Goal: Task Accomplishment & Management: Manage account settings

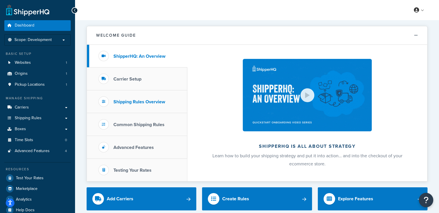
click at [134, 104] on h3 "Shipping Rules Overview" at bounding box center [140, 101] width 52 height 5
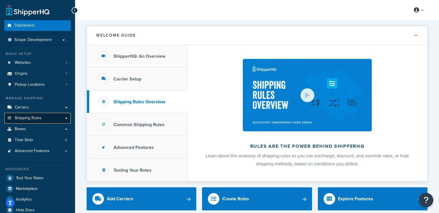
click at [20, 117] on span "Shipping Rules" at bounding box center [28, 118] width 27 height 5
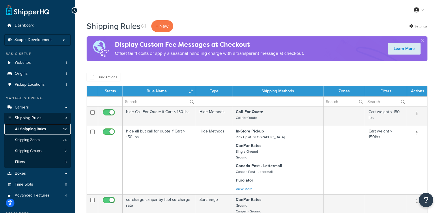
click at [24, 129] on span "All Shipping Rules" at bounding box center [30, 129] width 31 height 5
click at [158, 21] on p "+ New" at bounding box center [162, 26] width 22 height 12
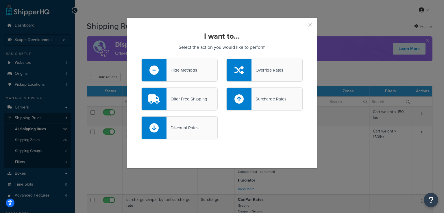
click at [183, 131] on div "Discount Rates" at bounding box center [182, 128] width 32 height 8
click at [0, 0] on input "Discount Rates" at bounding box center [0, 0] width 0 height 0
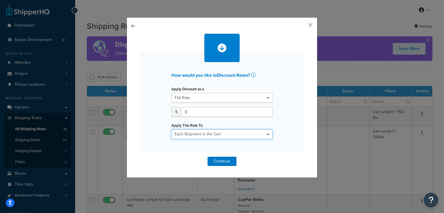
click at [195, 139] on select "Each Shipment in the Cart Each Shipping Group in the Cart Each Item within a Sh…" at bounding box center [221, 134] width 101 height 10
click at [196, 136] on select "Each Shipment in the Cart Each Shipping Group in the Cart Each Item within a Sh…" at bounding box center [221, 134] width 101 height 10
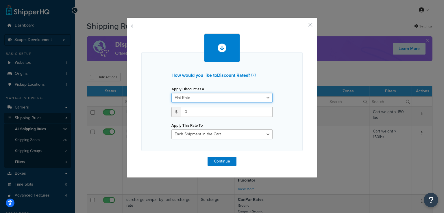
click at [208, 97] on select "Flat Rate Percentage Flat Rate & Percentage" at bounding box center [221, 98] width 101 height 10
select select "PERCENTAGE"
click at [171, 93] on select "Flat Rate Percentage Flat Rate & Percentage" at bounding box center [221, 98] width 101 height 10
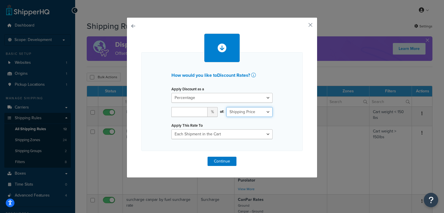
click at [251, 110] on select "Shipping Price Order Value" at bounding box center [249, 112] width 46 height 10
click at [183, 113] on input "number" at bounding box center [189, 112] width 36 height 10
click at [181, 115] on input "number" at bounding box center [189, 112] width 36 height 10
type input "25"
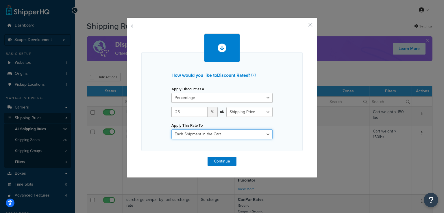
click at [209, 138] on select "Each Shipment in the Cart Each Shipping Group in the Cart Each Item within a Sh…" at bounding box center [221, 134] width 101 height 10
click at [225, 133] on select "Each Shipment in the Cart Each Shipping Group in the Cart Each Item within a Sh…" at bounding box center [221, 134] width 101 height 10
click at [171, 129] on select "Each Shipment in the Cart Each Shipping Group in the Cart Each Item within a Sh…" at bounding box center [221, 134] width 101 height 10
click at [228, 163] on button "Continue" at bounding box center [221, 161] width 29 height 9
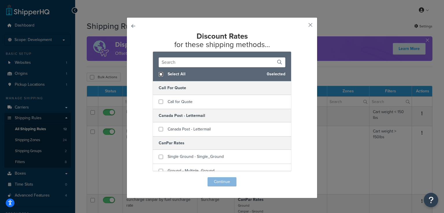
click at [159, 72] on input "checkbox" at bounding box center [161, 74] width 4 height 4
checkbox input "true"
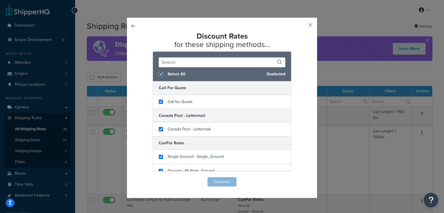
checkbox input "true"
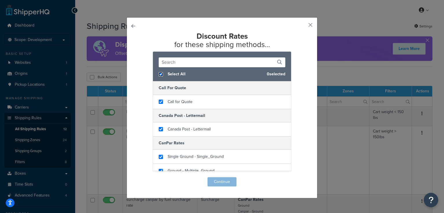
checkbox input "true"
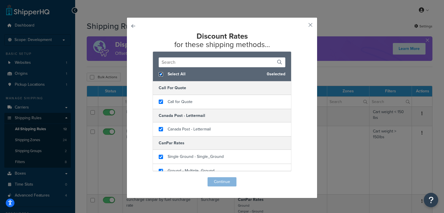
checkbox input "true"
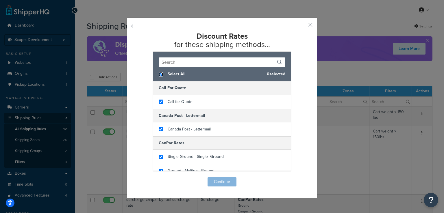
checkbox input "true"
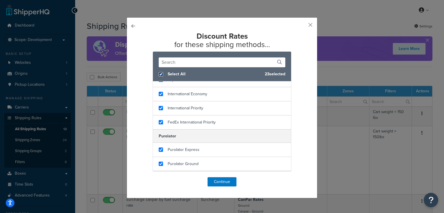
scroll to position [289, 0]
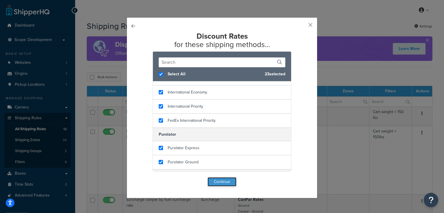
click at [220, 183] on button "Continue" at bounding box center [221, 181] width 29 height 9
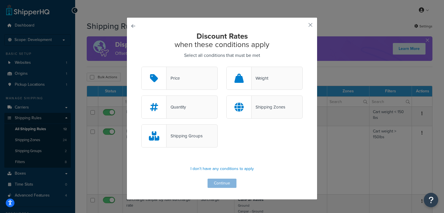
click at [190, 81] on div "Price" at bounding box center [179, 78] width 76 height 23
click at [0, 0] on input "Price" at bounding box center [0, 0] width 0 height 0
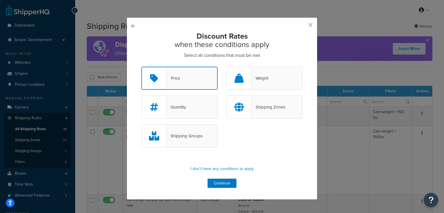
click at [246, 100] on div at bounding box center [238, 107] width 25 height 23
click at [0, 0] on input "Shipping Zones" at bounding box center [0, 0] width 0 height 0
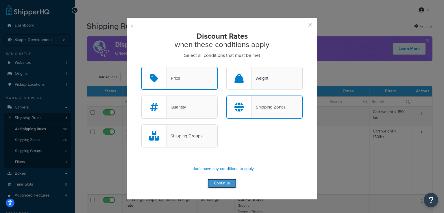
click at [219, 186] on button "Continue" at bounding box center [221, 183] width 29 height 9
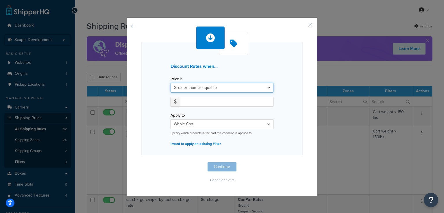
click at [213, 88] on select "Greater than or equal to Between or equal to Less than or equal to" at bounding box center [221, 88] width 103 height 10
select select "BETWEEN"
click at [170, 83] on select "Greater than or equal to Between or equal to Less than or equal to" at bounding box center [221, 88] width 103 height 10
click at [206, 100] on input "number" at bounding box center [199, 102] width 38 height 10
type input "100"
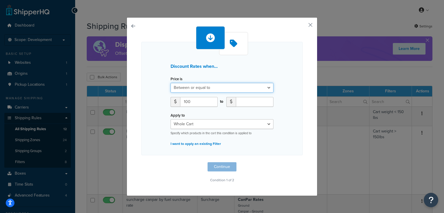
click at [229, 88] on select "Greater than or equal to Between or equal to Less than or equal to" at bounding box center [221, 88] width 103 height 10
select select "OVER"
click at [170, 83] on select "Greater than or equal to Between or equal to Less than or equal to" at bounding box center [221, 88] width 103 height 10
click at [204, 100] on input "number" at bounding box center [226, 102] width 93 height 10
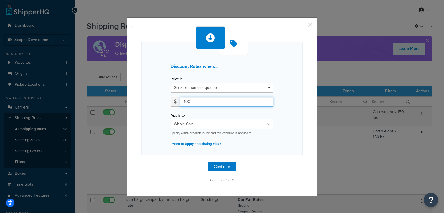
type input "100"
click at [207, 126] on select "Whole Cart Everything in Shipping Group Everything at Origin Each Item within S…" at bounding box center [221, 124] width 103 height 10
click at [220, 165] on button "Continue" at bounding box center [221, 166] width 29 height 9
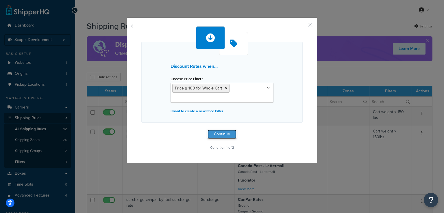
click at [228, 136] on button "Continue" at bounding box center [221, 134] width 29 height 9
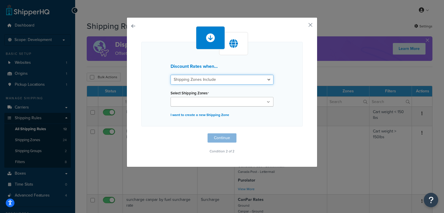
click at [222, 76] on select "Shipping Zones Include Shipping Zones Do Not Include" at bounding box center [221, 80] width 103 height 10
click at [170, 75] on select "Shipping Zones Include Shipping Zones Do Not Include" at bounding box center [221, 80] width 103 height 10
click at [216, 101] on input "Select Shipping Zones" at bounding box center [197, 102] width 51 height 6
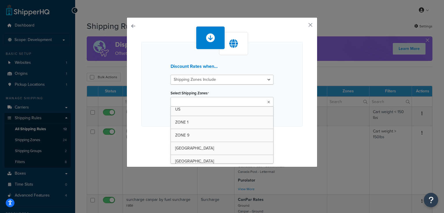
scroll to position [195, 0]
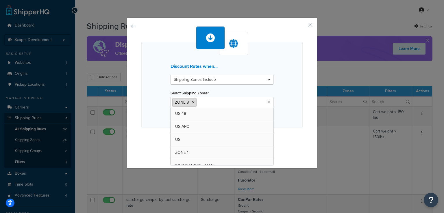
click at [192, 102] on icon at bounding box center [193, 102] width 3 height 3
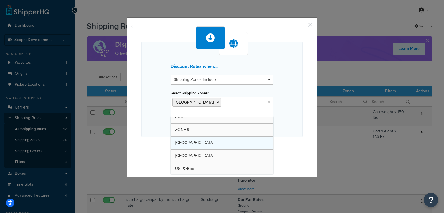
scroll to position [227, 0]
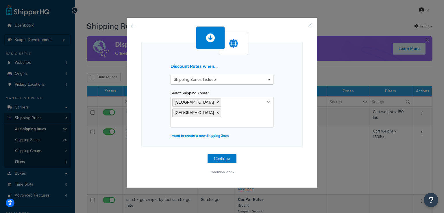
click at [289, 112] on div "Discount Rates when... Shipping Zones Include Shipping Zones Do Not Include Sel…" at bounding box center [221, 94] width 161 height 105
click at [222, 154] on button "Continue" at bounding box center [221, 158] width 29 height 9
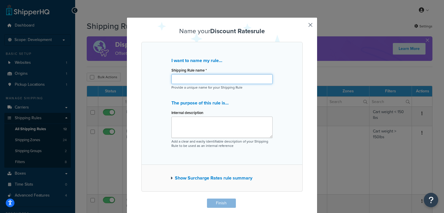
click at [205, 81] on input "Shipping Rule name *" at bounding box center [221, 79] width 101 height 10
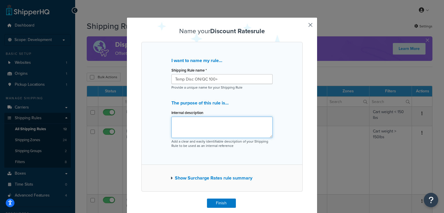
click at [205, 121] on textarea "Internal description" at bounding box center [221, 127] width 101 height 21
drag, startPoint x: 219, startPoint y: 78, endPoint x: 145, endPoint y: 75, distance: 74.3
click at [145, 75] on div "I want to name my rule... Shipping Rule name * Temp Disc ON/QC 100+ Provide a u…" at bounding box center [221, 103] width 161 height 123
click at [179, 80] on input "25$ off QC/ON $100+" at bounding box center [221, 79] width 101 height 10
type input "25% off QC/ON $100+"
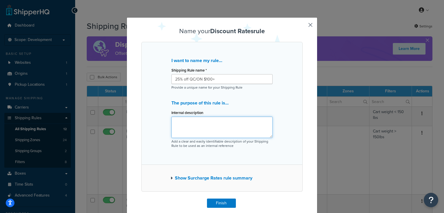
click at [192, 120] on textarea "Internal description" at bounding box center [221, 127] width 101 height 21
type textarea "This is a temporary discount while CP is on strike to reduce shipping by 25% on…"
click at [206, 179] on button "Show Surcharge Rates rule summary" at bounding box center [211, 178] width 82 height 8
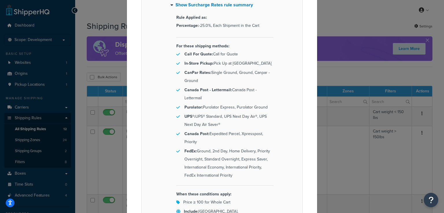
scroll to position [232, 0]
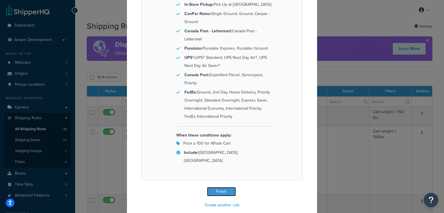
click at [220, 187] on button "Finish" at bounding box center [221, 191] width 29 height 9
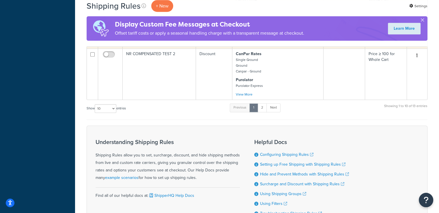
scroll to position [358, 0]
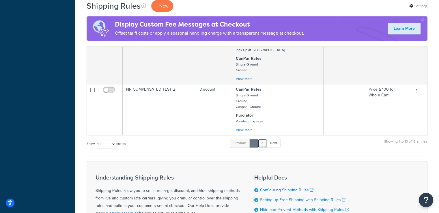
click at [265, 146] on link "2" at bounding box center [263, 143] width 10 height 9
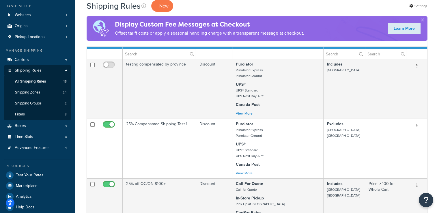
scroll to position [0, 0]
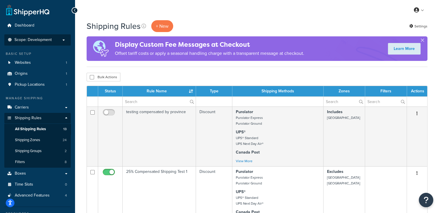
click at [57, 41] on p "Scope: Development" at bounding box center [37, 40] width 61 height 5
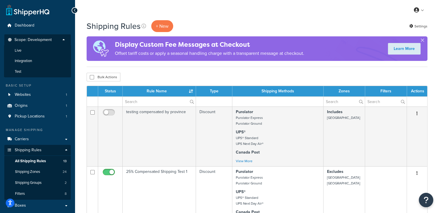
click at [57, 41] on p "Scope: Development" at bounding box center [37, 42] width 61 height 8
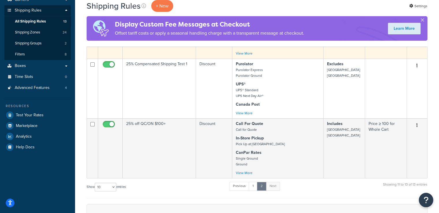
scroll to position [94, 0]
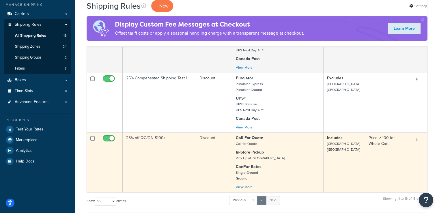
click at [108, 137] on input "checkbox" at bounding box center [110, 139] width 16 height 7
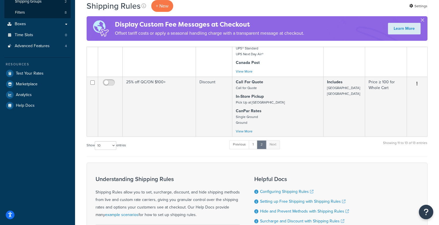
scroll to position [140, 0]
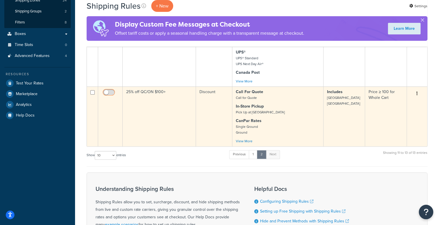
click at [107, 93] on input "checkbox" at bounding box center [110, 93] width 16 height 7
checkbox input "true"
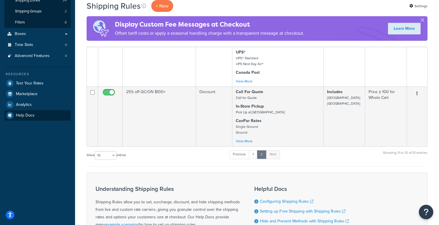
scroll to position [90, 0]
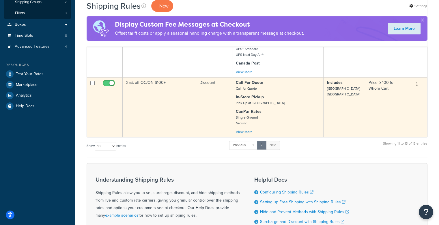
scroll to position [140, 0]
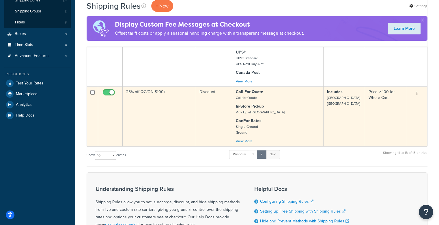
click at [105, 94] on input "checkbox" at bounding box center [110, 93] width 16 height 7
checkbox input "false"
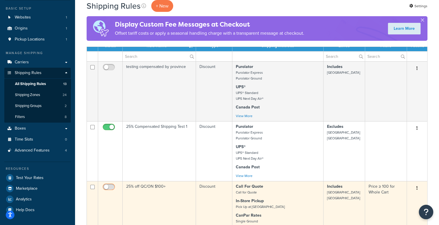
click at [109, 185] on input "checkbox" at bounding box center [110, 188] width 16 height 7
checkbox input "true"
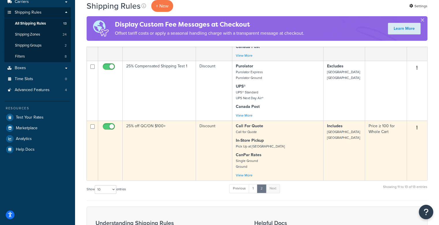
scroll to position [82, 0]
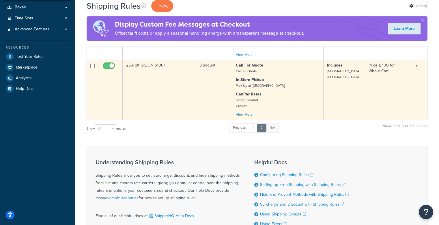
scroll to position [169, 0]
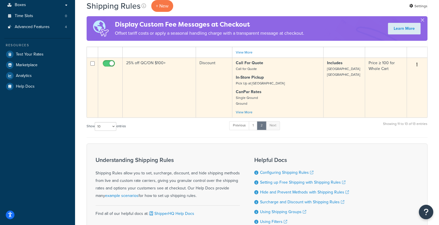
click at [417, 64] on icon "button" at bounding box center [417, 64] width 1 height 4
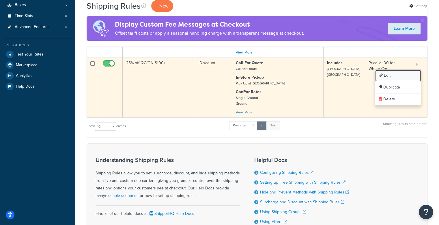
click at [401, 77] on link "Edit" at bounding box center [399, 76] width 46 height 12
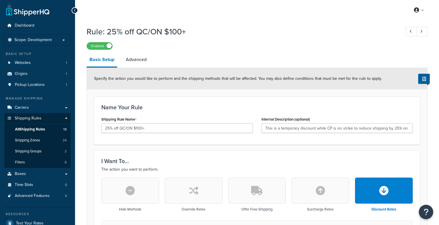
select select "PERCENTAGE"
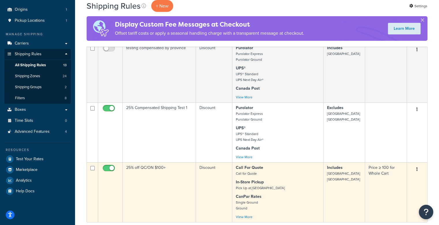
scroll to position [74, 0]
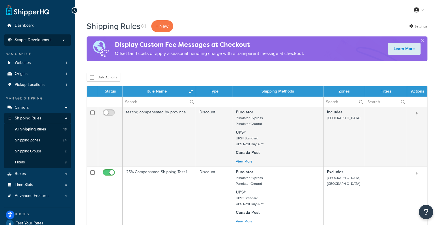
click at [60, 40] on p "Scope: Development" at bounding box center [37, 40] width 61 height 5
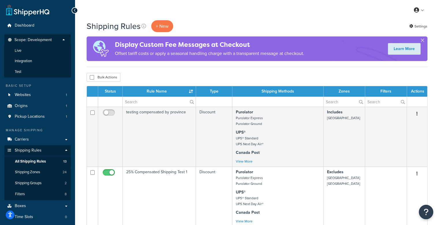
click at [60, 40] on p "Scope: Development" at bounding box center [37, 42] width 61 height 8
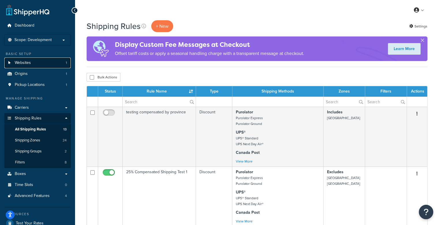
click at [56, 62] on link "Websites 1" at bounding box center [37, 62] width 66 height 11
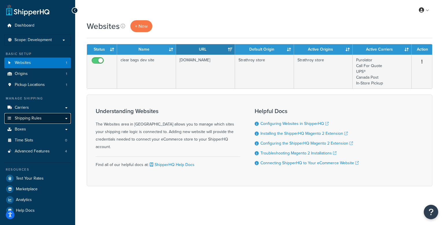
click at [25, 119] on span "Shipping Rules" at bounding box center [28, 118] width 27 height 5
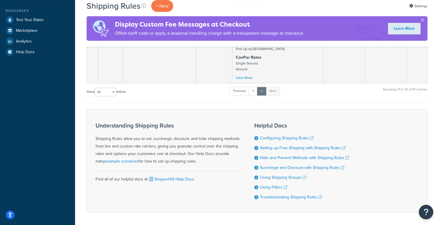
scroll to position [169, 0]
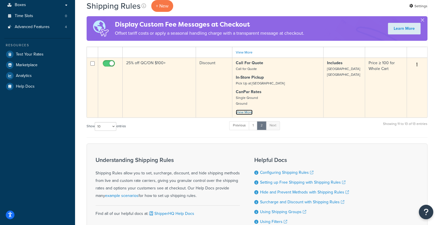
click at [243, 112] on link "View More" at bounding box center [244, 111] width 17 height 5
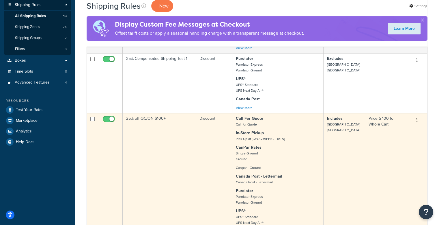
scroll to position [111, 0]
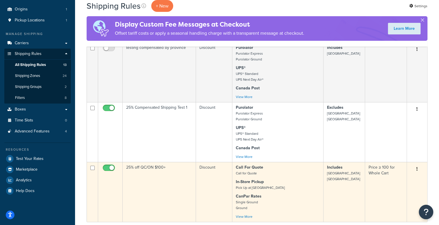
scroll to position [103, 0]
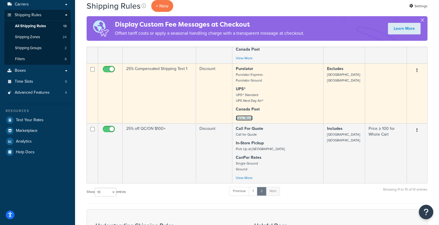
click at [250, 116] on link "View More" at bounding box center [244, 117] width 17 height 5
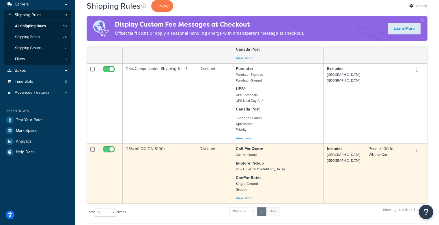
click at [417, 152] on button "button" at bounding box center [417, 150] width 8 height 9
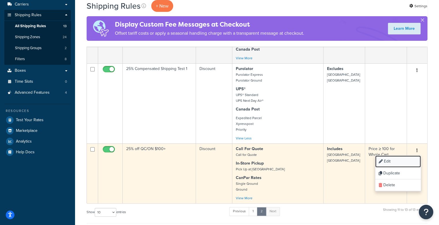
click at [395, 163] on link "Edit" at bounding box center [399, 161] width 46 height 12
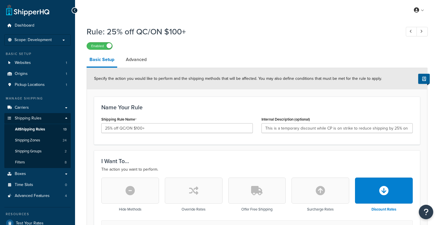
select select "PERCENTAGE"
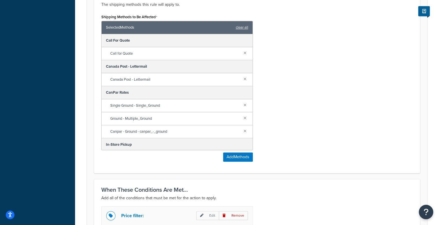
scroll to position [347, 0]
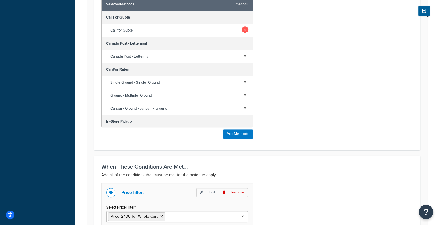
click at [242, 29] on link at bounding box center [245, 29] width 6 height 6
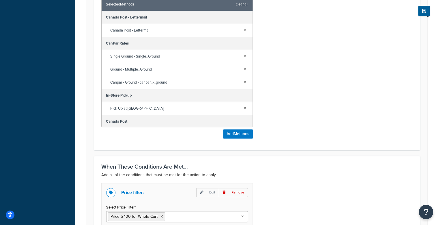
click at [242, 29] on link at bounding box center [245, 29] width 6 height 6
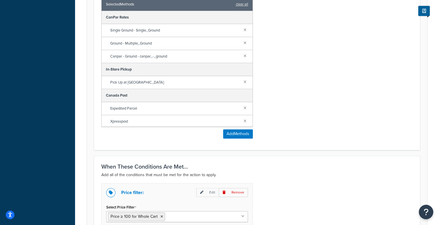
click at [242, 29] on link at bounding box center [245, 29] width 6 height 6
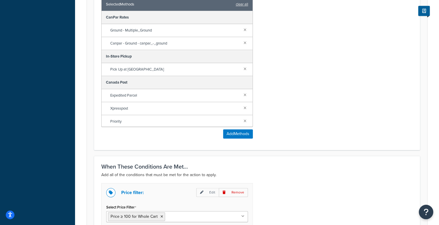
click at [242, 29] on link at bounding box center [245, 29] width 6 height 6
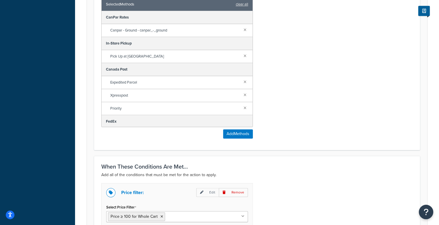
click at [242, 29] on link at bounding box center [245, 29] width 6 height 6
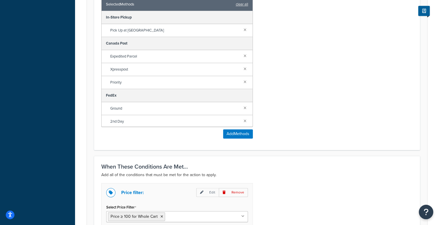
click at [242, 29] on link at bounding box center [245, 29] width 6 height 6
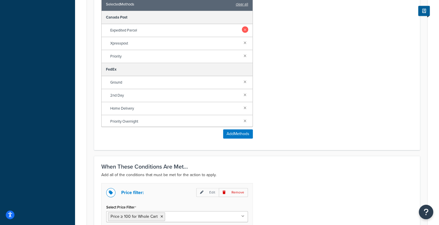
click at [242, 31] on link at bounding box center [245, 29] width 6 height 6
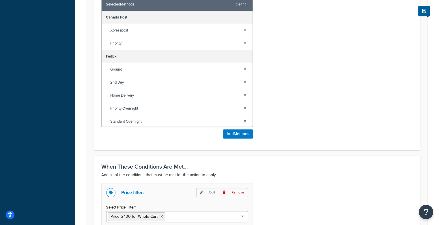
click at [242, 31] on link at bounding box center [245, 29] width 6 height 6
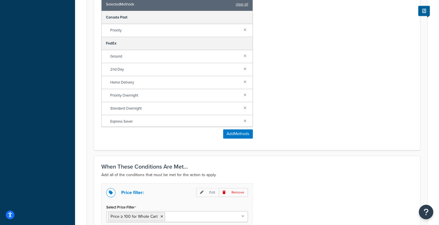
click at [242, 31] on link at bounding box center [245, 29] width 6 height 6
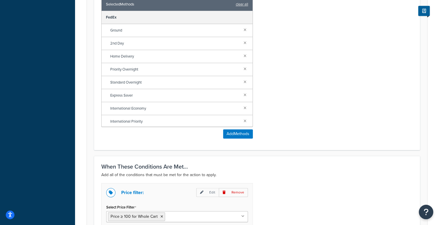
click at [242, 31] on link at bounding box center [245, 29] width 6 height 6
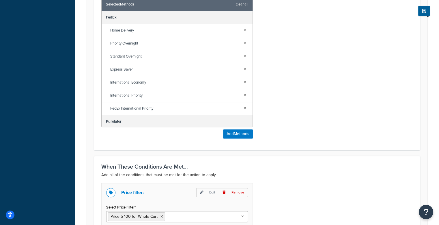
click at [242, 31] on link at bounding box center [245, 29] width 6 height 6
click at [242, 39] on link at bounding box center [245, 42] width 6 height 6
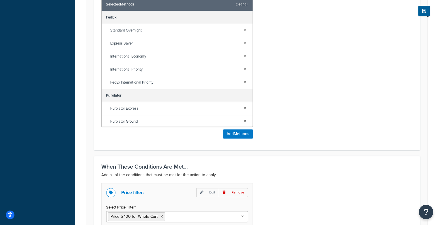
click at [242, 31] on link at bounding box center [245, 29] width 6 height 6
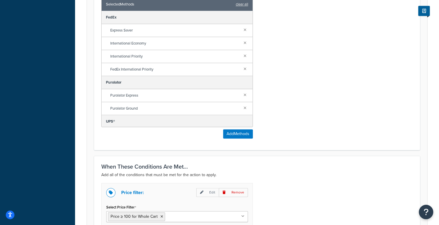
click at [242, 31] on link at bounding box center [245, 29] width 6 height 6
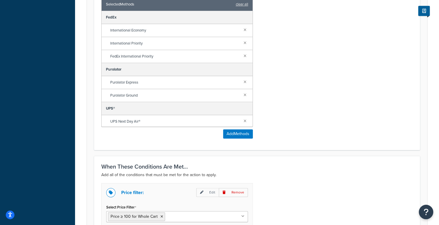
click at [242, 31] on link at bounding box center [245, 29] width 6 height 6
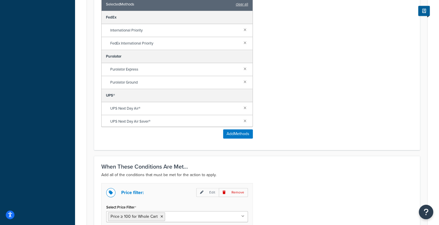
click at [242, 31] on link at bounding box center [245, 29] width 6 height 6
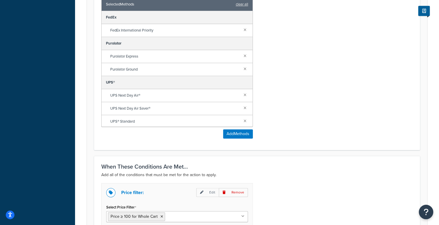
click at [242, 31] on link at bounding box center [245, 29] width 6 height 6
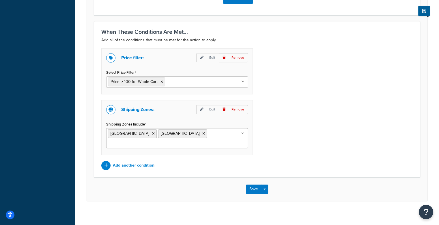
scroll to position [460, 0]
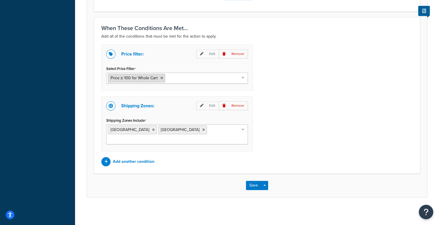
click at [155, 78] on span "Price ≥ 100 for Whole Cart" at bounding box center [134, 78] width 47 height 6
click at [215, 78] on ul "Price ≥ 100 for Whole Cart" at bounding box center [177, 78] width 142 height 11
click at [172, 62] on div "Price filter: Edit Remove Select Price Filter Price ≥ 100 for Whole Cart Price …" at bounding box center [177, 67] width 152 height 46
click at [202, 52] on icon at bounding box center [201, 53] width 3 height 3
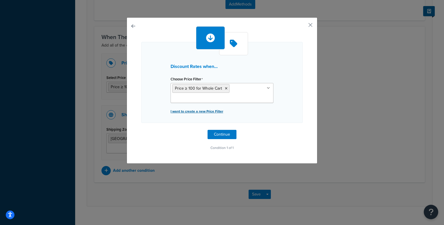
click at [205, 112] on p "I want to create a new Price Filter" at bounding box center [221, 111] width 103 height 8
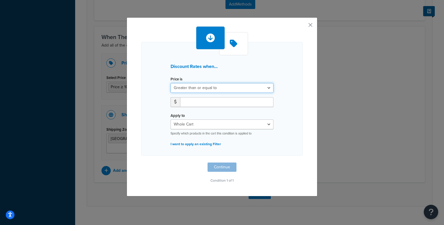
click at [226, 88] on select "Greater than or equal to Between or equal to Less than or equal to" at bounding box center [221, 88] width 103 height 10
click at [170, 83] on select "Greater than or equal to Between or equal to Less than or equal to" at bounding box center [221, 88] width 103 height 10
click at [190, 101] on input "number" at bounding box center [226, 102] width 93 height 10
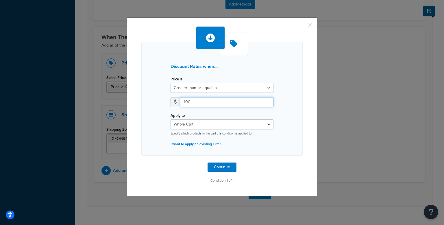
type input "100"
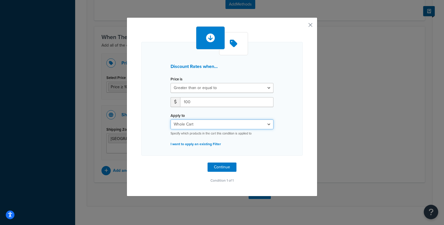
click at [204, 122] on select "Whole Cart Everything in Shipping Group Everything at Origin Each Item within S…" at bounding box center [221, 124] width 103 height 10
click at [204, 109] on div "100" at bounding box center [221, 104] width 111 height 14
click at [302, 26] on button "button" at bounding box center [301, 26] width 1 height 1
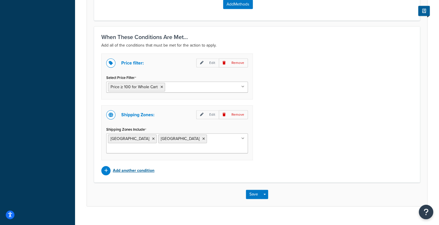
click at [129, 170] on p "Add another condition" at bounding box center [134, 170] width 42 height 8
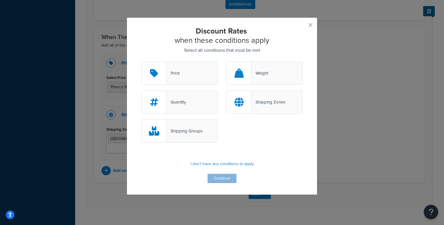
click at [190, 134] on div "Shipping Groups" at bounding box center [184, 131] width 36 height 8
click at [0, 0] on input "Shipping Groups" at bounding box center [0, 0] width 0 height 0
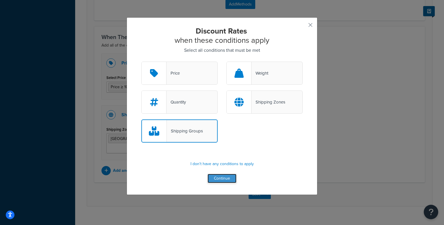
click at [230, 174] on button "Continue" at bounding box center [221, 178] width 29 height 9
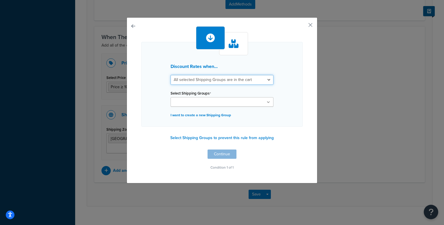
click at [235, 78] on select "All selected Shipping Groups are in the cart Any selected Shipping Groups are i…" at bounding box center [221, 80] width 103 height 10
click at [308, 83] on div "Discount Rates when... All selected Shipping Groups are in the cart Any selecte…" at bounding box center [222, 100] width 191 height 166
click at [302, 26] on button "button" at bounding box center [301, 26] width 1 height 1
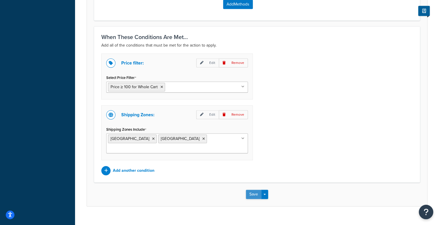
click at [251, 191] on button "Save" at bounding box center [254, 193] width 16 height 9
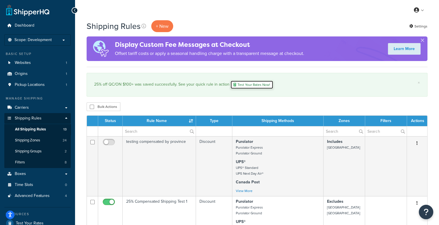
click at [248, 83] on link "Test Your Rates Now!" at bounding box center [252, 84] width 43 height 9
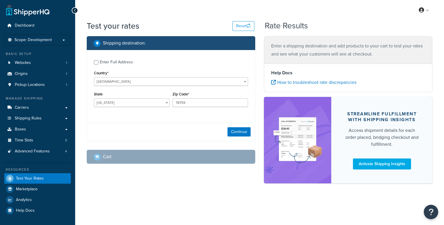
select select "[GEOGRAPHIC_DATA]"
click at [131, 104] on select "[US_STATE] [US_STATE] [US_STATE] [US_STATE] [US_STATE] Armed Forces Americas Ar…" at bounding box center [132, 102] width 76 height 9
drag, startPoint x: 131, startPoint y: 104, endPoint x: 140, endPoint y: 104, distance: 9.0
click at [131, 104] on select "[US_STATE] [US_STATE] [US_STATE] [US_STATE] [US_STATE] Armed Forces Americas Ar…" at bounding box center [132, 102] width 76 height 9
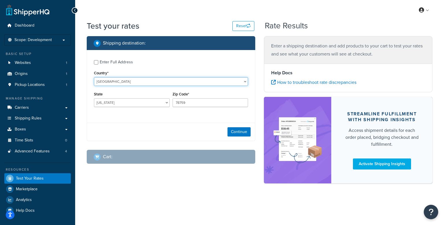
click at [193, 85] on select "United States United Kingdom Afghanistan Åland Islands Albania Algeria American…" at bounding box center [171, 81] width 154 height 9
select select "CA"
click at [94, 77] on select "United States United Kingdom Afghanistan Åland Islands Albania Algeria American…" at bounding box center [171, 81] width 154 height 9
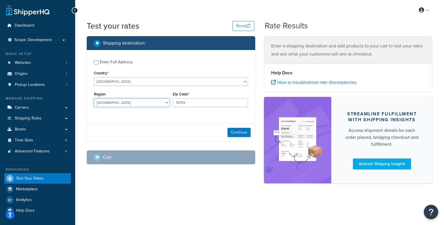
click at [126, 105] on select "Alberta British Columbia Manitoba New Brunswick Newfoundland and Labrador North…" at bounding box center [132, 102] width 76 height 9
select select "ON"
click at [94, 98] on select "Alberta British Columbia Manitoba New Brunswick Newfoundland and Labrador North…" at bounding box center [132, 102] width 76 height 9
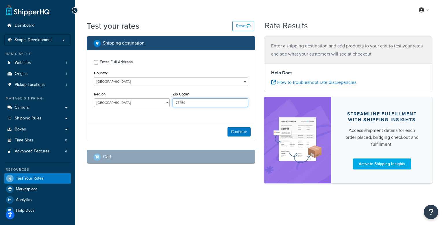
click at [208, 106] on input "78759" at bounding box center [210, 102] width 76 height 9
type input "N7G 3B3"
click at [245, 132] on button "Continue" at bounding box center [238, 131] width 23 height 9
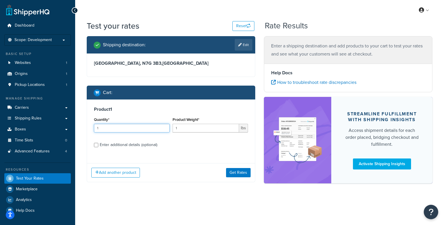
click at [144, 127] on input "1" at bounding box center [132, 128] width 76 height 9
click at [118, 126] on input "1" at bounding box center [132, 128] width 76 height 9
type input "2500"
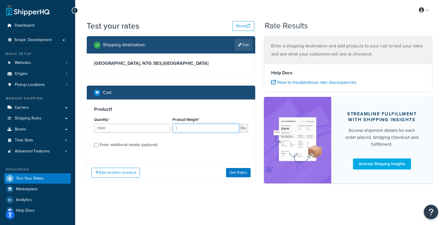
click at [195, 127] on input "1" at bounding box center [205, 128] width 67 height 9
click at [186, 127] on input "1" at bounding box center [205, 128] width 67 height 9
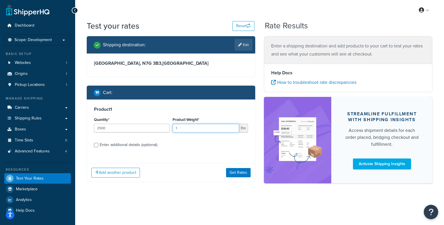
click at [186, 127] on input "1" at bounding box center [205, 128] width 67 height 9
type input "0.000400"
click at [97, 145] on input "Enter additional details (optional)" at bounding box center [96, 145] width 4 height 4
checkbox input "true"
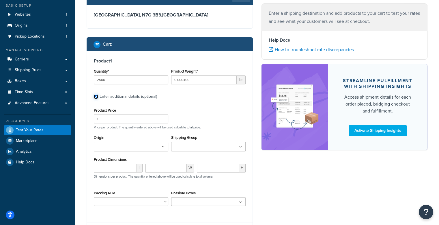
scroll to position [58, 0]
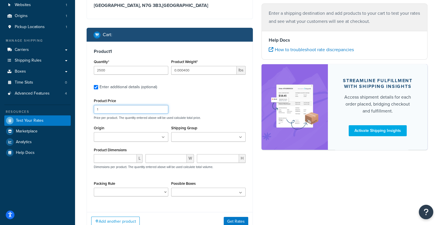
click at [130, 107] on input "1" at bounding box center [131, 109] width 75 height 9
drag, startPoint x: 126, startPoint y: 110, endPoint x: 101, endPoint y: 110, distance: 25.4
click at [101, 110] on input "1" at bounding box center [131, 109] width 75 height 9
type input "1"
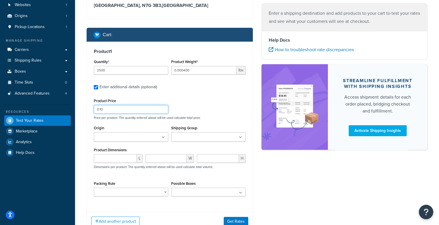
type input "0.10"
click at [220, 108] on div "Product Price 0.10 Price per product. The quantity entered above will be used c…" at bounding box center [169, 108] width 155 height 23
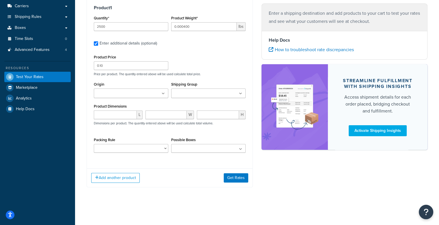
scroll to position [102, 0]
click at [245, 178] on button "Get Rates" at bounding box center [236, 177] width 25 height 9
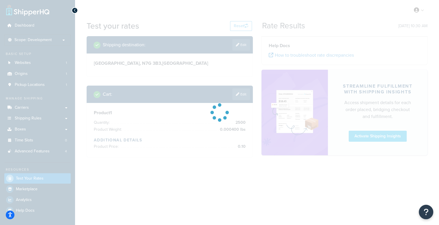
scroll to position [0, 0]
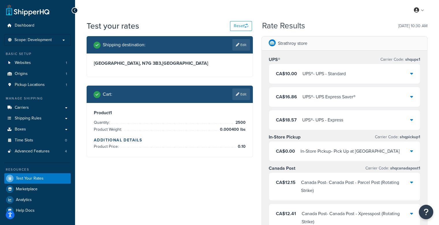
click at [352, 75] on div "CA$10.00 UPS® - UPS - Standard" at bounding box center [344, 74] width 151 height 20
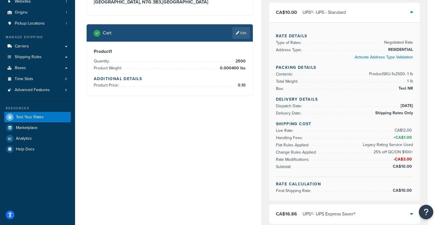
scroll to position [58, 0]
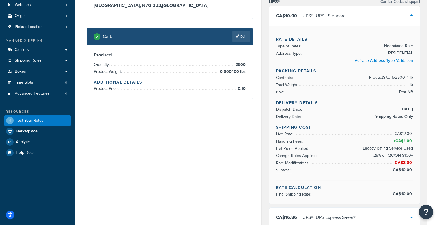
click at [322, 22] on div "CA$10.00 UPS® - UPS - Standard" at bounding box center [344, 16] width 151 height 20
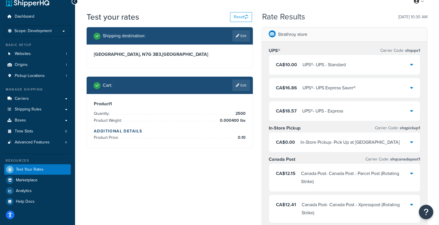
scroll to position [0, 0]
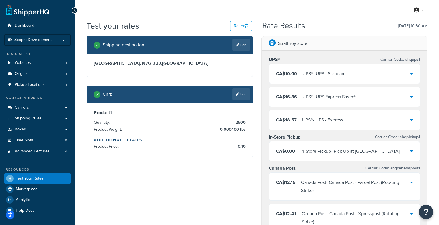
click at [346, 77] on div "UPS® - UPS - Standard" at bounding box center [324, 74] width 43 height 8
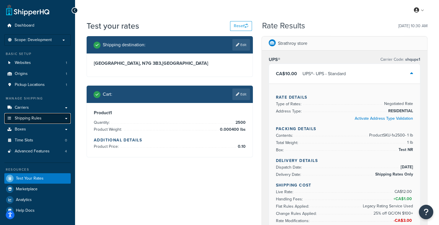
click at [27, 120] on span "Shipping Rules" at bounding box center [28, 118] width 27 height 5
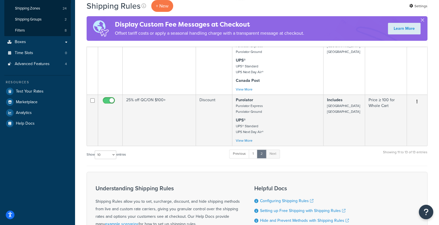
scroll to position [131, 0]
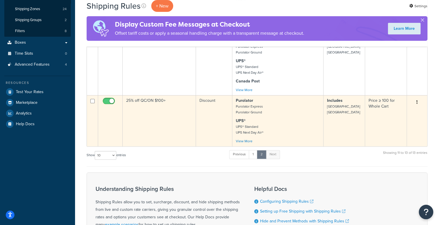
click at [417, 101] on button "button" at bounding box center [417, 102] width 8 height 9
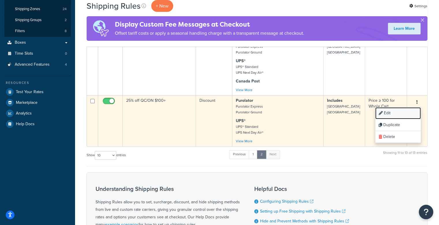
click at [403, 113] on link "Edit" at bounding box center [399, 113] width 46 height 12
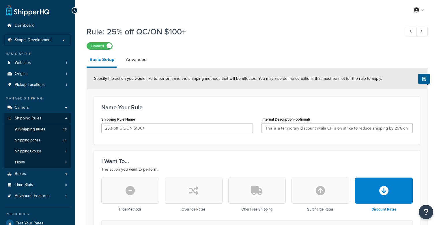
select select "PERCENTAGE"
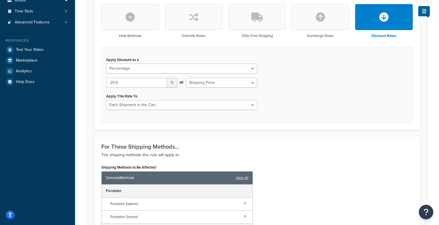
scroll to position [144, 0]
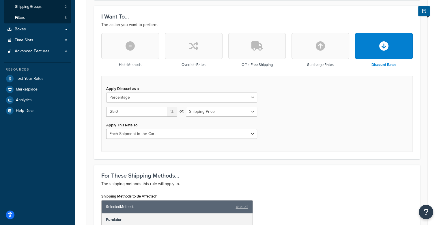
click at [259, 114] on div "of: Shipping Price Order Value" at bounding box center [222, 114] width 80 height 14
click at [254, 113] on select "Shipping Price Order Value" at bounding box center [221, 112] width 71 height 10
click at [186, 107] on select "Shipping Price Order Value" at bounding box center [221, 112] width 71 height 10
click at [295, 128] on div "Apply Discount as a Flat Rate Percentage Flat Rate & Percentage 25.0 % of: Ship…" at bounding box center [257, 114] width 312 height 76
click at [141, 134] on select "Each Shipment in the Cart Each Shipping Group in the Cart Each Item within a Sh…" at bounding box center [181, 134] width 151 height 10
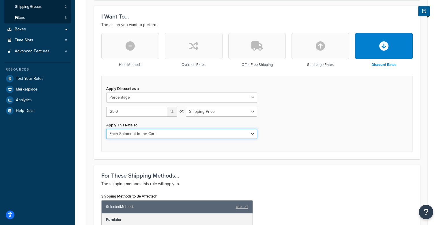
click at [106, 129] on select "Each Shipment in the Cart Each Shipping Group in the Cart Each Item within a Sh…" at bounding box center [181, 134] width 151 height 10
click at [213, 148] on div "Apply Discount as a Flat Rate Percentage Flat Rate & Percentage 25.0 % of: Ship…" at bounding box center [257, 114] width 312 height 76
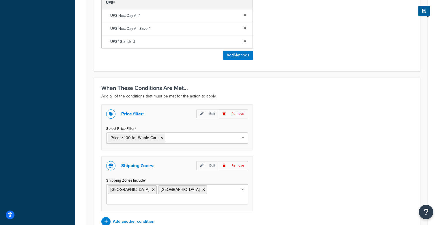
scroll to position [433, 0]
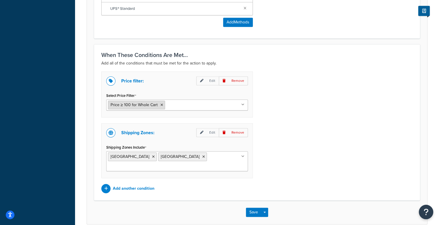
click at [163, 105] on li "Price ≥ 100 for Whole Cart" at bounding box center [136, 105] width 57 height 9
click at [161, 105] on icon at bounding box center [162, 104] width 3 height 3
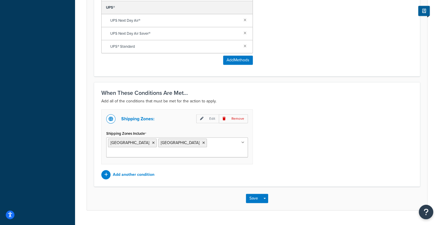
scroll to position [409, 0]
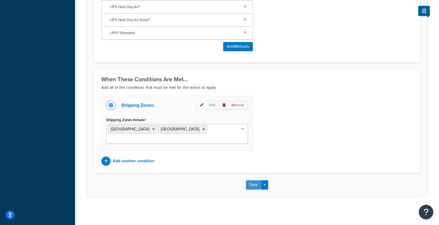
click at [251, 185] on button "Save" at bounding box center [254, 184] width 16 height 9
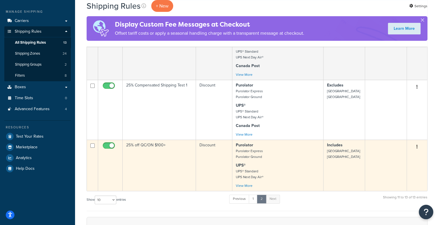
scroll to position [116, 0]
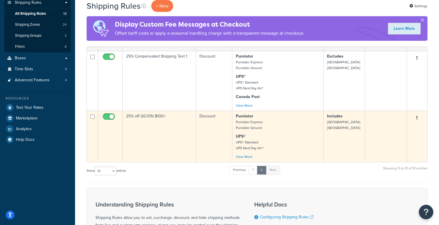
click at [419, 121] on button "button" at bounding box center [417, 117] width 8 height 9
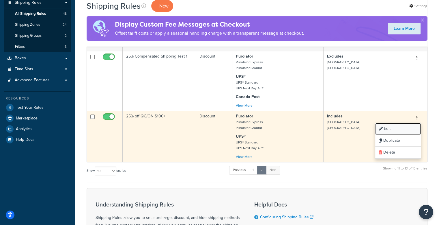
click at [391, 130] on link "Edit" at bounding box center [399, 129] width 46 height 12
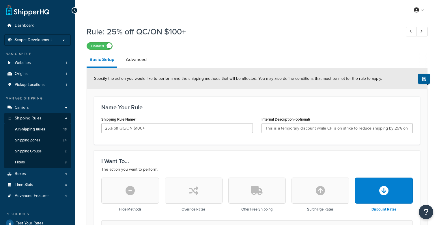
select select "PERCENTAGE"
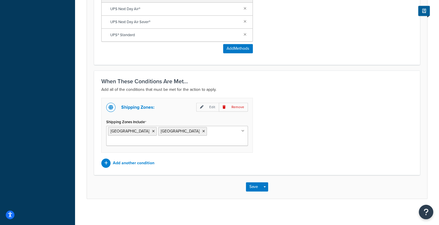
scroll to position [409, 0]
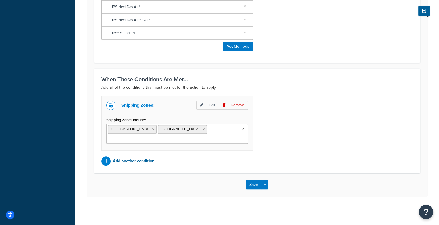
click at [144, 161] on p "Add another condition" at bounding box center [134, 161] width 42 height 8
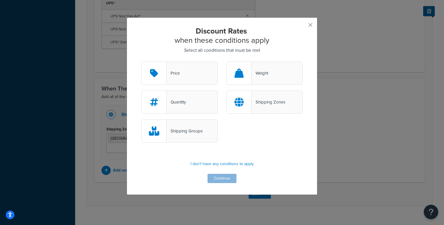
click at [165, 79] on div "Price" at bounding box center [179, 73] width 76 height 23
click at [0, 0] on input "Price" at bounding box center [0, 0] width 0 height 0
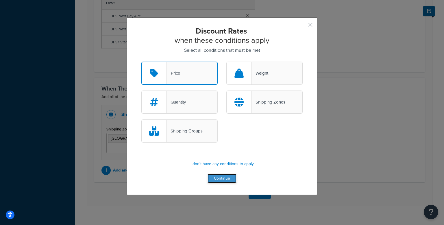
click at [222, 181] on button "Continue" at bounding box center [221, 178] width 29 height 9
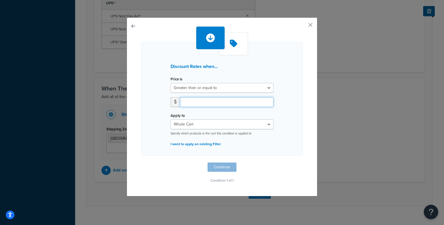
click at [213, 100] on input "number" at bounding box center [226, 102] width 93 height 10
type input "100"
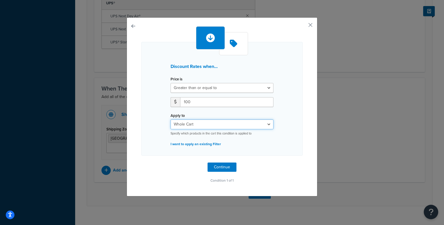
click at [224, 126] on select "Whole Cart Everything in Shipping Group Everything at Origin Each Item within S…" at bounding box center [221, 124] width 103 height 10
select select "SHIPPING_GROUP"
click at [170, 119] on select "Whole Cart Everything in Shipping Group Everything at Origin Each Item within S…" at bounding box center [221, 124] width 103 height 10
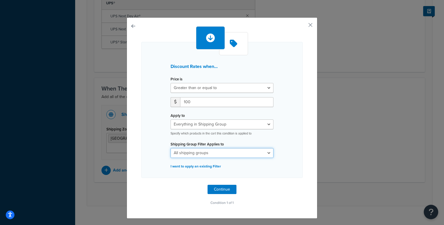
click at [218, 153] on select "All shipping groups call for quote All Products not assigned to a Shipping Group" at bounding box center [221, 153] width 103 height 10
click at [170, 148] on select "All shipping groups call for quote All Products not assigned to a Shipping Group" at bounding box center [221, 153] width 103 height 10
click at [224, 189] on button "Continue" at bounding box center [221, 189] width 29 height 9
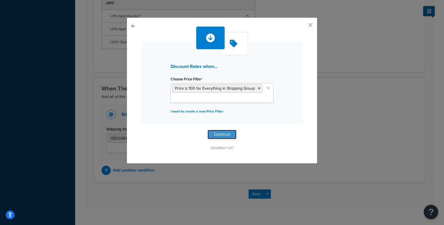
click at [220, 136] on button "Continue" at bounding box center [221, 134] width 29 height 9
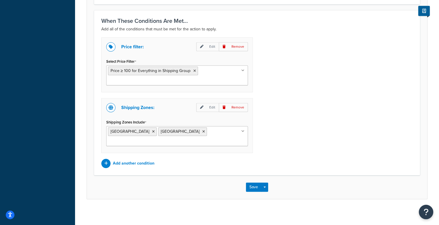
scroll to position [469, 0]
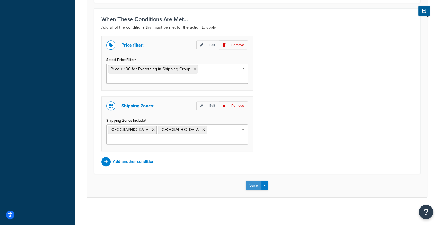
click at [256, 184] on button "Save" at bounding box center [254, 185] width 16 height 9
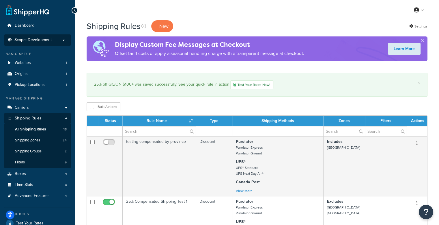
click at [49, 42] on span "Scope: Development" at bounding box center [32, 40] width 37 height 5
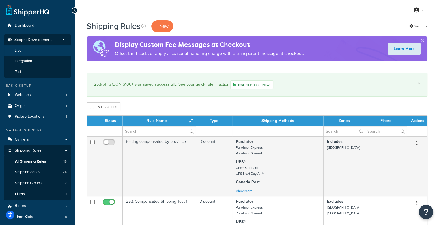
click at [47, 51] on li "Live" at bounding box center [37, 50] width 67 height 11
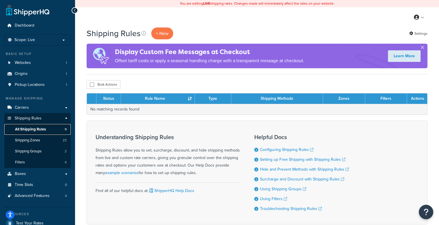
click at [52, 131] on link "All Shipping Rules 9" at bounding box center [37, 129] width 66 height 11
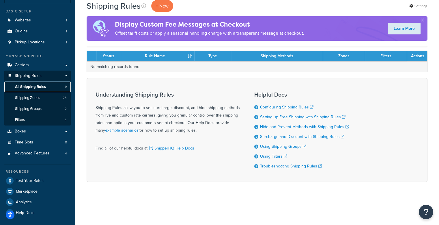
click at [35, 88] on span "All Shipping Rules" at bounding box center [30, 86] width 31 height 5
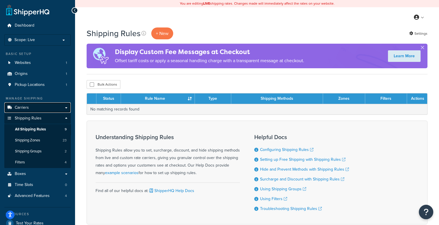
click at [28, 109] on span "Carriers" at bounding box center [22, 107] width 14 height 5
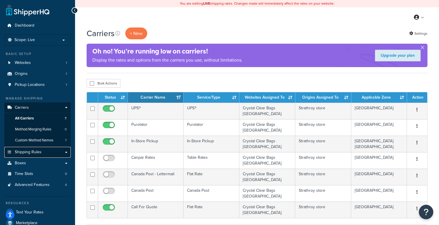
click at [26, 150] on span "Shipping Rules" at bounding box center [28, 152] width 27 height 5
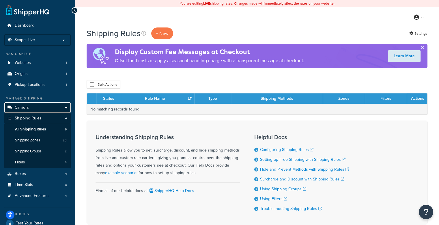
click at [33, 107] on link "Carriers" at bounding box center [37, 107] width 66 height 11
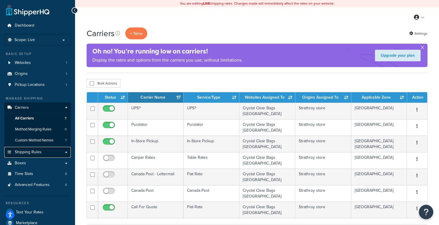
click at [18, 150] on span "Shipping Rules" at bounding box center [28, 152] width 27 height 5
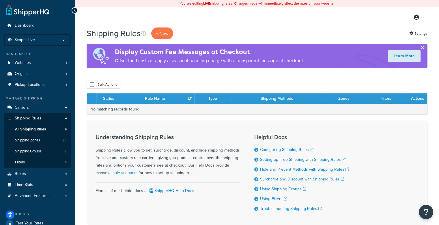
click at [422, 48] on button "button" at bounding box center [422, 48] width 1 height 1
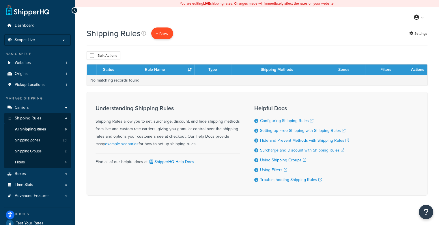
click at [166, 35] on p "+ New" at bounding box center [162, 33] width 22 height 12
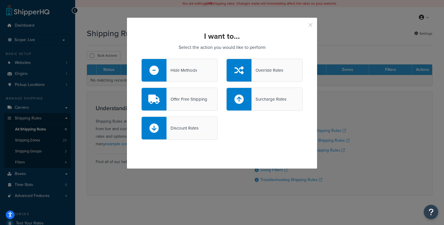
click at [302, 26] on button "button" at bounding box center [301, 26] width 1 height 1
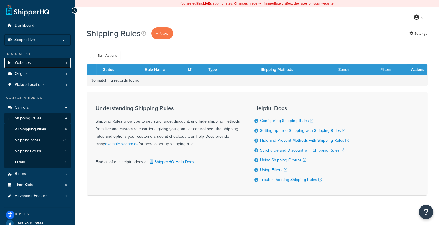
click at [39, 64] on link "Websites 1" at bounding box center [37, 62] width 66 height 11
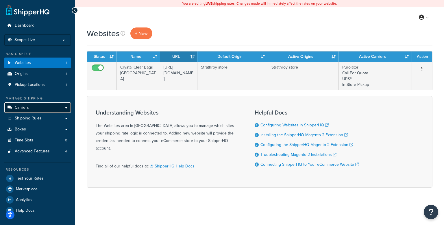
click at [33, 112] on link "Carriers" at bounding box center [37, 107] width 66 height 11
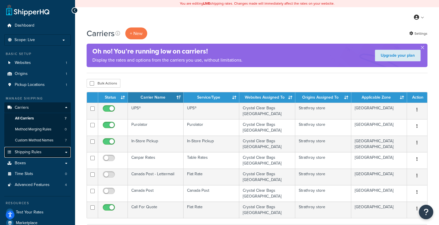
click at [42, 153] on link "Shipping Rules" at bounding box center [37, 152] width 66 height 11
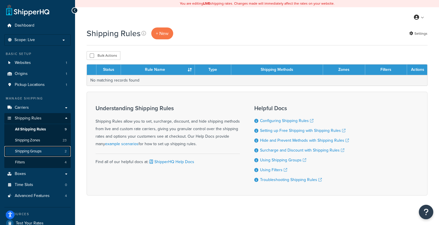
click at [30, 150] on span "Shipping Groups" at bounding box center [28, 151] width 27 height 5
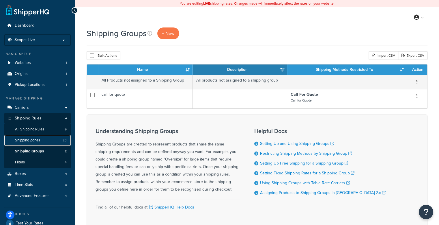
click at [35, 139] on span "Shipping Zones" at bounding box center [27, 140] width 25 height 5
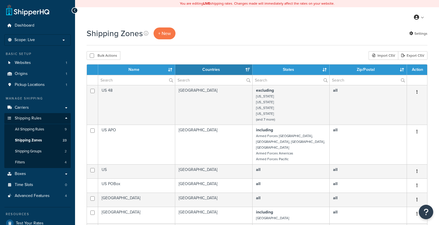
select select "15"
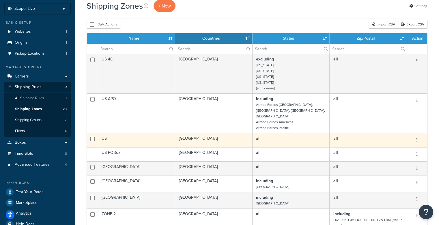
scroll to position [30, 0]
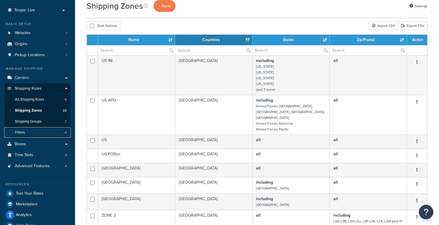
click at [30, 128] on link "Filters 4" at bounding box center [37, 132] width 66 height 11
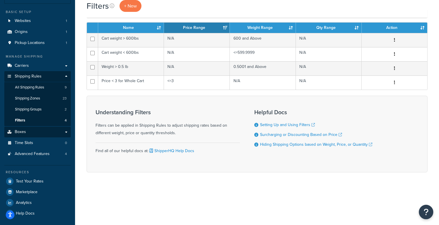
scroll to position [42, 0]
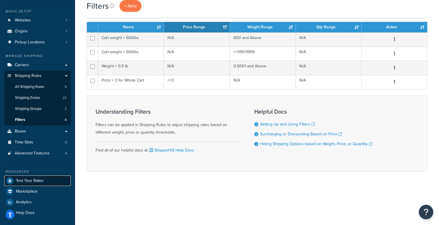
click at [28, 179] on span "Test Your Rates" at bounding box center [30, 180] width 28 height 5
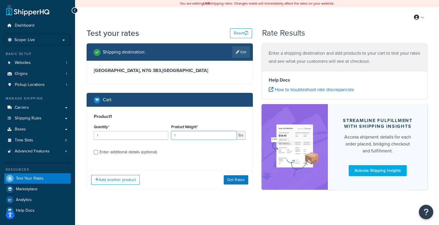
click at [191, 134] on input "1" at bounding box center [204, 135] width 66 height 9
type input "2"
click at [233, 179] on button "Get Rates" at bounding box center [236, 179] width 25 height 9
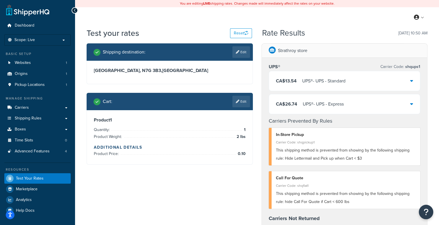
click at [363, 85] on div "CA$13.54 UPS® - UPS - Standard" at bounding box center [344, 81] width 151 height 20
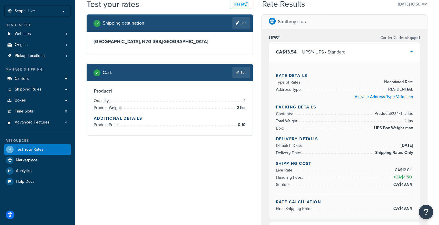
scroll to position [29, 0]
click at [241, 70] on link "Edit" at bounding box center [242, 73] width 18 height 12
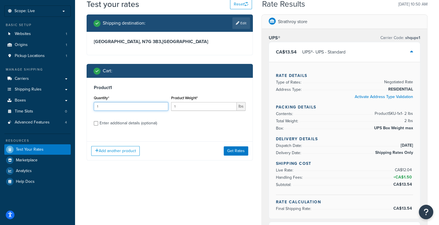
drag, startPoint x: 112, startPoint y: 106, endPoint x: 73, endPoint y: 107, distance: 39.3
type input "25"
drag, startPoint x: 199, startPoint y: 107, endPoint x: 165, endPoint y: 108, distance: 34.1
click at [165, 108] on div "Quantity* 25 Product Weight* 1 lbs" at bounding box center [169, 104] width 155 height 21
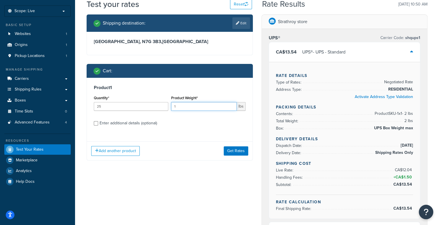
type input "2"
type input "3"
click at [241, 148] on button "Get Rates" at bounding box center [236, 150] width 25 height 9
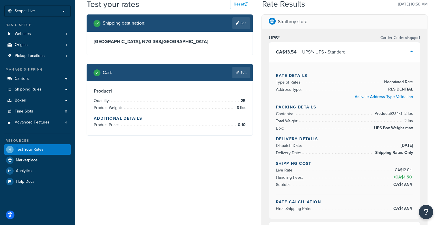
scroll to position [0, 0]
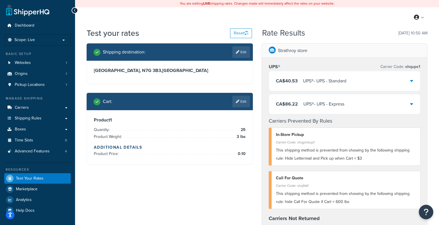
click at [350, 83] on div "CA$40.53 UPS® - UPS - Standard" at bounding box center [344, 81] width 151 height 20
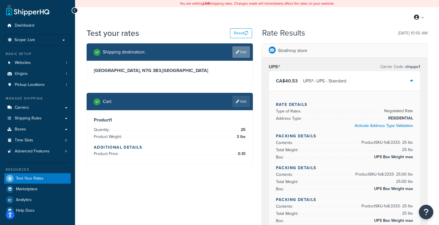
click at [237, 53] on icon at bounding box center [237, 51] width 3 height 3
select select "CA"
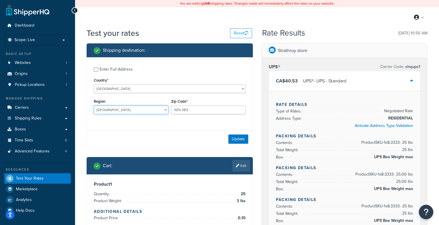
click at [129, 109] on select "Alberta British Columbia Manitoba New Brunswick Newfoundland and Labrador North…" at bounding box center [131, 109] width 75 height 9
select select "SK"
click at [94, 106] on select "Alberta British Columbia Manitoba New Brunswick Newfoundland and Labrador North…" at bounding box center [131, 109] width 75 height 9
click at [200, 110] on input "N7G 3B3" at bounding box center [208, 109] width 75 height 9
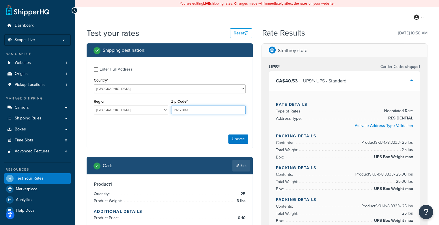
click at [200, 110] on input "N7G 3B3" at bounding box center [208, 109] width 75 height 9
paste input "S4S 1H6"
type input "S4S 1H6"
click at [239, 138] on button "Update" at bounding box center [238, 138] width 20 height 9
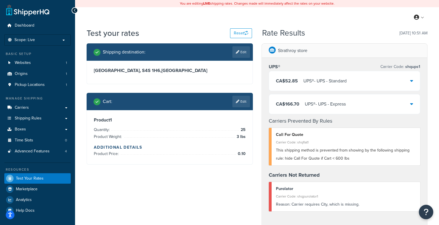
click at [345, 81] on div "UPS® - UPS - Standard" at bounding box center [325, 81] width 43 height 8
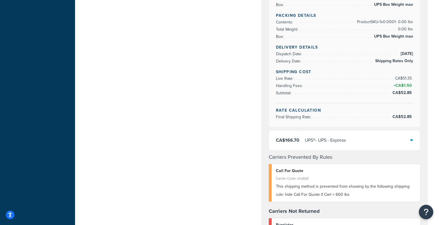
scroll to position [260, 0]
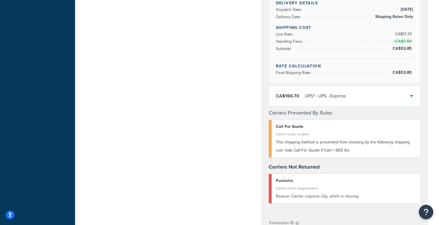
click at [346, 92] on div "UPS® - UPS - Express" at bounding box center [325, 96] width 41 height 8
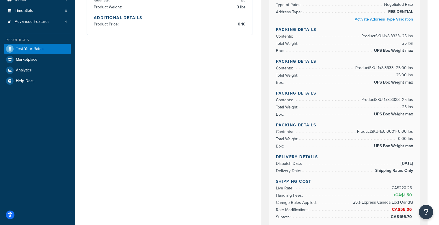
scroll to position [0, 0]
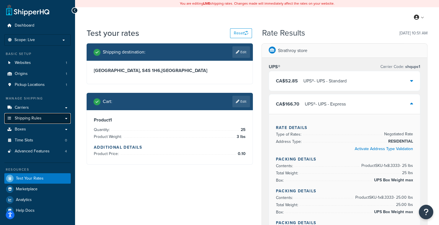
click at [46, 116] on link "Shipping Rules" at bounding box center [37, 118] width 66 height 11
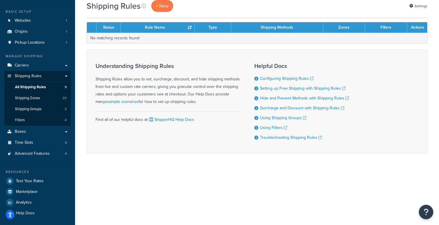
scroll to position [42, 0]
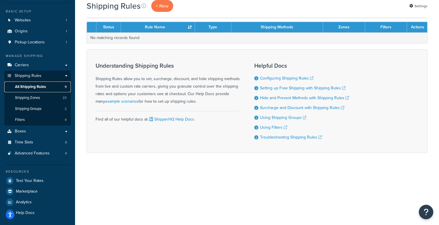
click at [37, 85] on span "All Shipping Rules" at bounding box center [30, 86] width 31 height 5
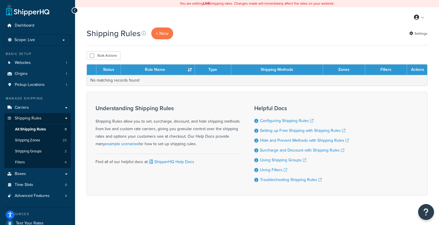
click at [429, 209] on icon "Open Resource Center" at bounding box center [426, 212] width 5 height 8
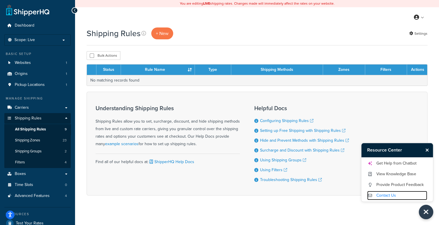
click at [393, 197] on link "Contact Us" at bounding box center [397, 195] width 60 height 9
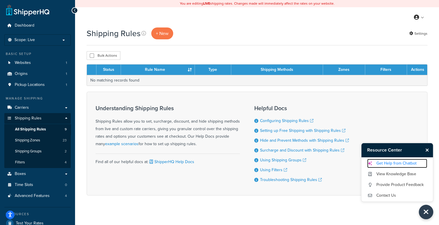
click at [410, 162] on link "Get Help from Chatbot" at bounding box center [397, 163] width 60 height 9
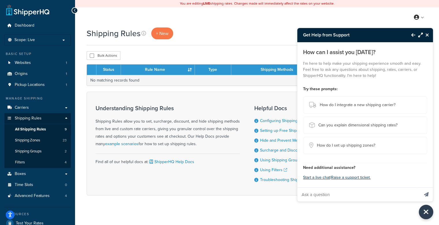
click at [321, 199] on input "Ask a question" at bounding box center [359, 194] width 122 height 14
type input "where are my shipping rules??"
click at [420, 187] on button "Send message" at bounding box center [426, 194] width 13 height 14
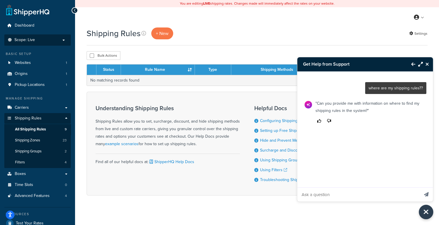
click at [50, 40] on p "Scope: Live" at bounding box center [37, 40] width 61 height 5
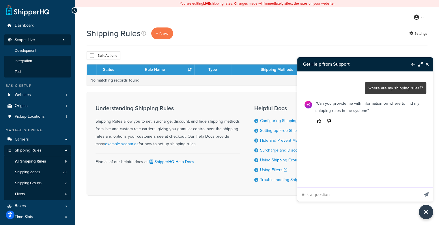
click at [42, 55] on li "Development" at bounding box center [37, 50] width 67 height 11
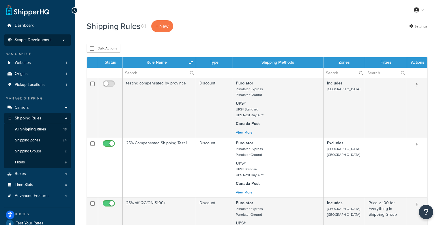
click at [37, 36] on li "Scope: Development Live Integration Test" at bounding box center [37, 39] width 66 height 11
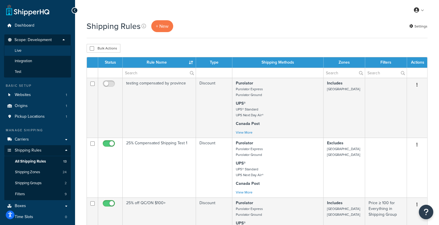
click at [37, 51] on li "Live" at bounding box center [37, 50] width 67 height 11
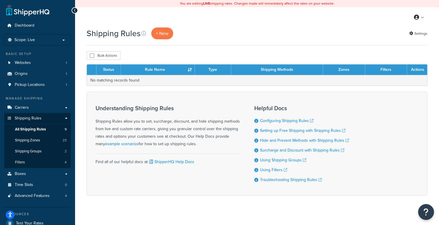
click at [428, 217] on button "Open Resource Center" at bounding box center [427, 212] width 16 height 16
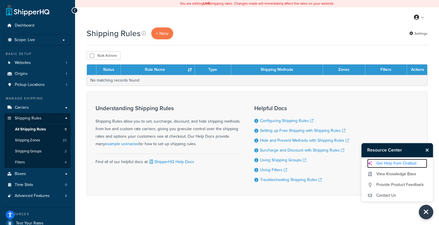
click at [401, 163] on link "Get Help from Chatbot" at bounding box center [397, 163] width 60 height 9
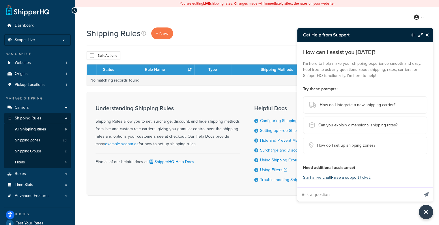
click at [344, 196] on input "Ask a question" at bounding box center [359, 194] width 122 height 14
type input "where"
click at [319, 176] on button "Start a live chat" at bounding box center [316, 177] width 27 height 8
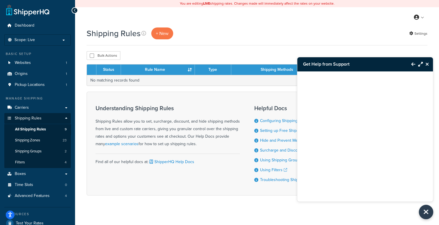
drag, startPoint x: 391, startPoint y: 64, endPoint x: 373, endPoint y: 98, distance: 38.8
click at [373, 98] on div "Get Help from Support" at bounding box center [365, 129] width 136 height 145
click at [424, 63] on button "Close Resource Center" at bounding box center [428, 64] width 10 height 7
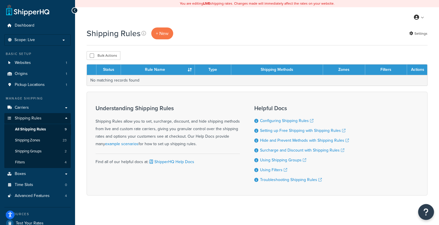
click at [428, 218] on button "Open Resource Center" at bounding box center [427, 212] width 16 height 16
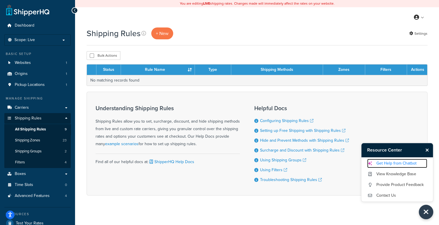
click at [393, 162] on link "Get Help from Chatbot" at bounding box center [397, 163] width 60 height 9
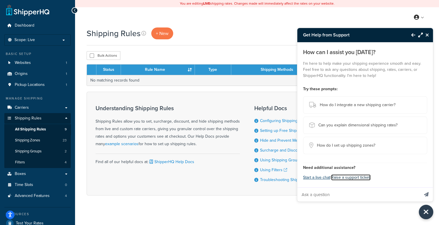
click at [339, 179] on link "Raise a support ticket." at bounding box center [351, 177] width 40 height 6
click at [311, 175] on button "Start a live chat" at bounding box center [316, 177] width 27 height 8
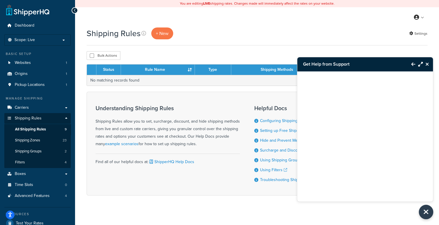
click at [423, 65] on button "Close Resource Center" at bounding box center [428, 64] width 10 height 7
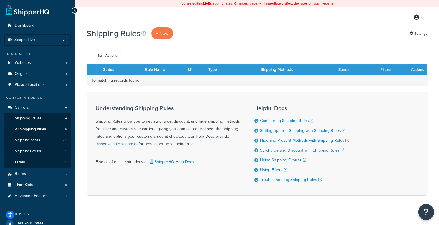
click at [420, 209] on body "Accessibility Screen-Reader Guide, Feedback, and Issue Reporting | New window $…" at bounding box center [219, 133] width 439 height 267
click at [422, 210] on button "Open Resource Center" at bounding box center [427, 212] width 16 height 16
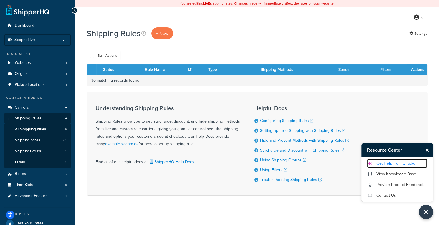
click at [384, 163] on link "Get Help from Chatbot" at bounding box center [397, 163] width 60 height 9
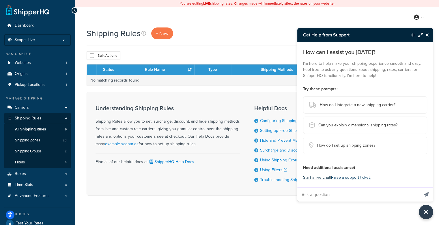
click at [319, 177] on button "Start a live chat" at bounding box center [316, 177] width 27 height 8
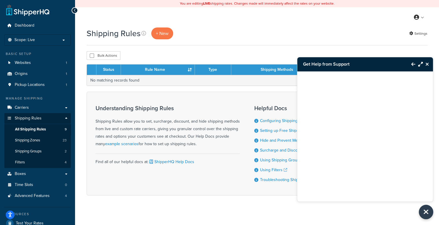
click at [419, 64] on icon "Maximize Resource Center" at bounding box center [421, 64] width 5 height 5
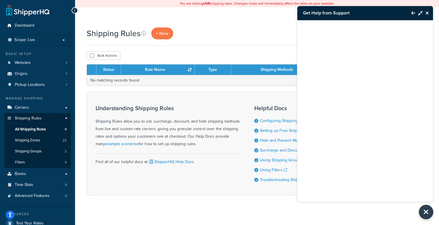
click at [349, 143] on div at bounding box center [366, 110] width 136 height 181
drag, startPoint x: 358, startPoint y: 106, endPoint x: 361, endPoint y: 122, distance: 16.3
click at [361, 112] on div at bounding box center [366, 110] width 136 height 181
drag, startPoint x: 364, startPoint y: 116, endPoint x: 365, endPoint y: 121, distance: 5.7
click at [365, 121] on div at bounding box center [366, 110] width 136 height 181
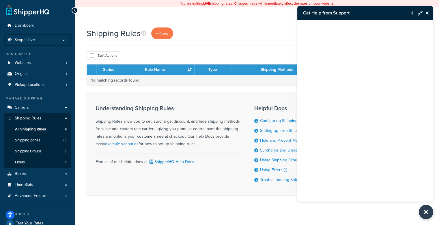
drag, startPoint x: 417, startPoint y: 12, endPoint x: 420, endPoint y: 12, distance: 3.2
click at [418, 12] on button "Minimize Resource Center" at bounding box center [420, 12] width 8 height 13
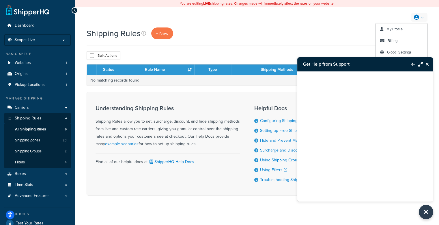
click at [412, 65] on icon "Back to Resource Center" at bounding box center [414, 64] width 4 height 5
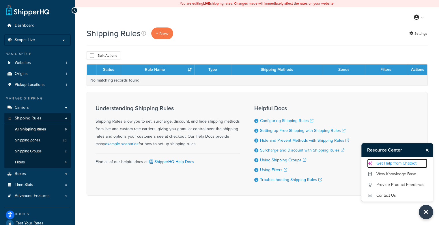
click at [386, 166] on link "Get Help from Chatbot" at bounding box center [397, 163] width 60 height 9
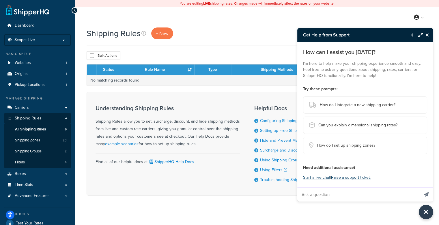
click at [324, 200] on input "Ask a question" at bounding box center [359, 194] width 122 height 14
type input "aGENT"
click at [420, 187] on button "Send message" at bounding box center [426, 194] width 13 height 14
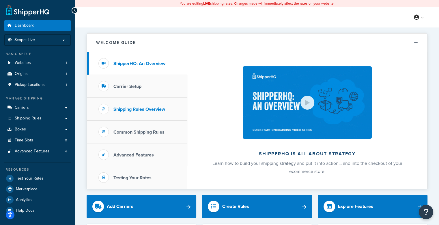
click at [154, 110] on h3 "Shipping Rules Overview" at bounding box center [140, 109] width 52 height 5
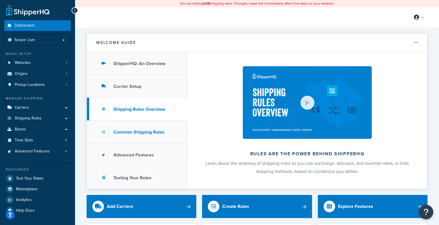
click at [146, 135] on li "Common Shipping Rules" at bounding box center [137, 131] width 101 height 23
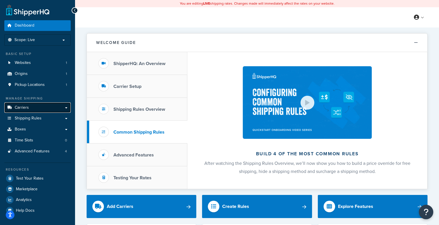
click at [43, 107] on link "Carriers" at bounding box center [37, 107] width 66 height 11
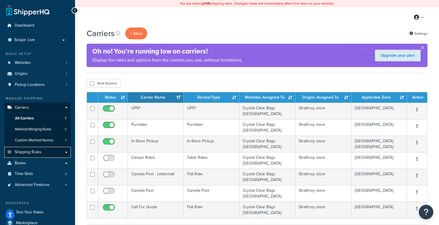
click at [26, 153] on span "Shipping Rules" at bounding box center [28, 152] width 27 height 5
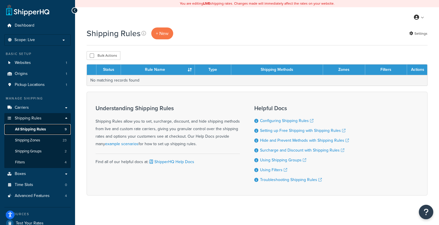
click at [40, 127] on span "All Shipping Rules" at bounding box center [30, 129] width 31 height 5
click at [40, 129] on span "All Shipping Rules" at bounding box center [30, 129] width 31 height 5
drag, startPoint x: 0, startPoint y: 0, endPoint x: 40, endPoint y: 129, distance: 134.9
click at [40, 129] on span "All Shipping Rules" at bounding box center [30, 129] width 31 height 5
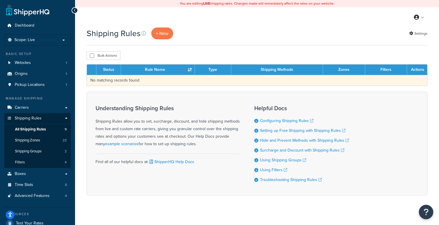
click at [118, 81] on td "No matching records found" at bounding box center [257, 80] width 341 height 11
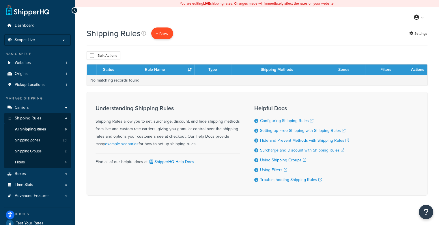
click at [168, 35] on p "+ New" at bounding box center [162, 33] width 22 height 12
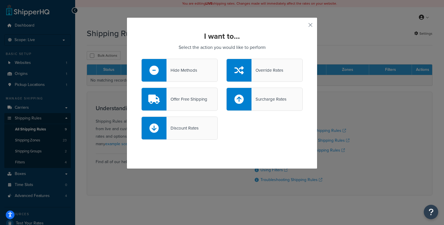
click at [198, 127] on div "Discount Rates" at bounding box center [179, 127] width 76 height 23
click at [0, 0] on input "Discount Rates" at bounding box center [0, 0] width 0 height 0
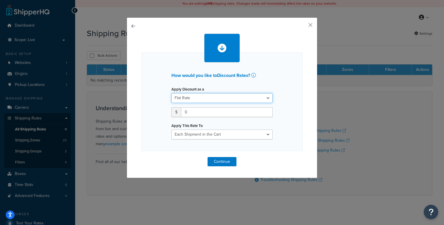
click at [198, 99] on select "Flat Rate Percentage Flat Rate & Percentage" at bounding box center [221, 98] width 101 height 10
select select "PERCENTAGE"
click at [171, 93] on select "Flat Rate Percentage Flat Rate & Percentage" at bounding box center [221, 98] width 101 height 10
click at [188, 112] on input "number" at bounding box center [189, 112] width 36 height 10
type input "25"
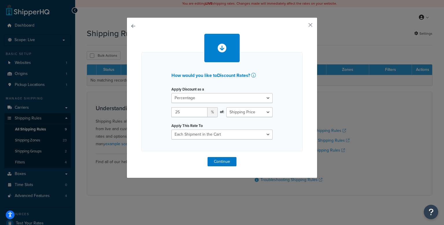
click at [248, 127] on div "Apply This Rate To Each Shipment in the Cart Each Shipping Group in the Cart Ea…" at bounding box center [221, 123] width 101 height 32
click at [225, 137] on select "Each Shipment in the Cart Each Shipping Group in the Cart Each Item within a Sh…" at bounding box center [221, 134] width 101 height 10
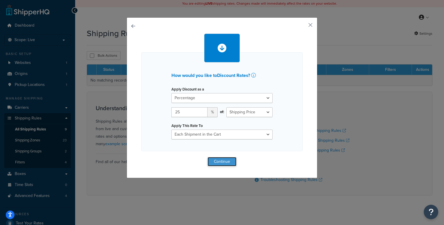
click at [221, 163] on button "Continue" at bounding box center [221, 161] width 29 height 9
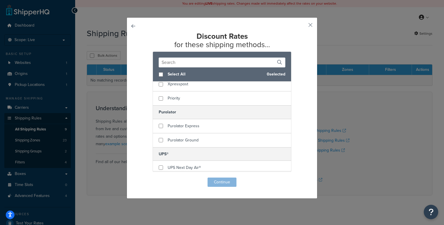
scroll to position [173, 0]
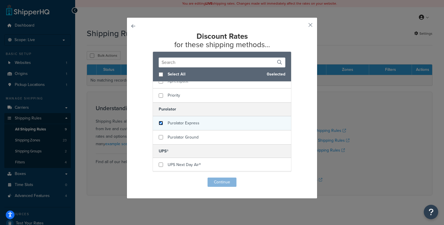
click at [159, 121] on input "checkbox" at bounding box center [161, 123] width 4 height 4
checkbox input "true"
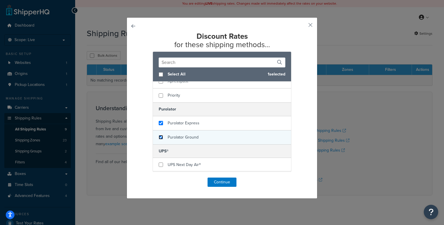
click at [159, 135] on input "checkbox" at bounding box center [161, 137] width 4 height 4
checkbox input "true"
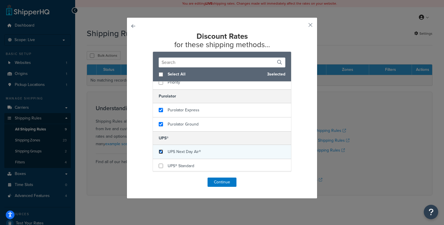
click at [159, 150] on input "checkbox" at bounding box center [161, 151] width 4 height 4
checkbox input "true"
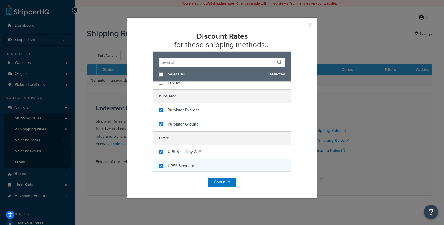
checkbox input "true"
click at [159, 167] on div "UPS® Standard" at bounding box center [222, 166] width 138 height 14
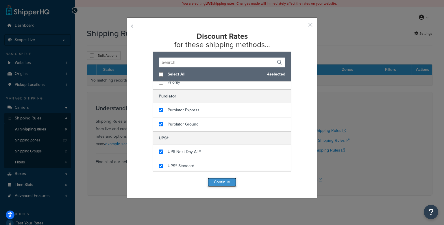
click at [221, 183] on button "Continue" at bounding box center [221, 181] width 29 height 9
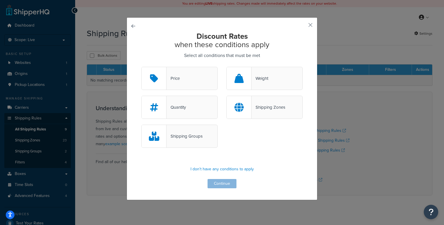
click at [179, 80] on div "Price" at bounding box center [179, 78] width 76 height 23
click at [0, 0] on input "Price" at bounding box center [0, 0] width 0 height 0
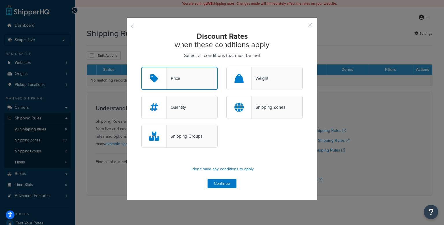
click at [266, 115] on div "Shipping Zones" at bounding box center [264, 107] width 76 height 23
click at [0, 0] on input "Shipping Zones" at bounding box center [0, 0] width 0 height 0
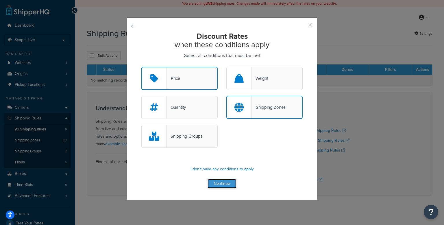
click at [225, 186] on button "Continue" at bounding box center [221, 183] width 29 height 9
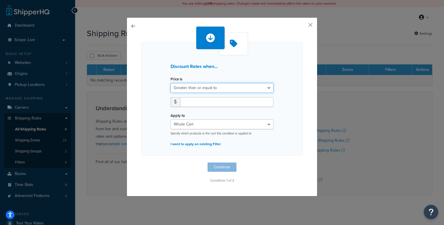
click at [203, 88] on select "Greater than or equal to Between or equal to Less than or equal to" at bounding box center [221, 88] width 103 height 10
click at [200, 103] on input "number" at bounding box center [226, 102] width 93 height 10
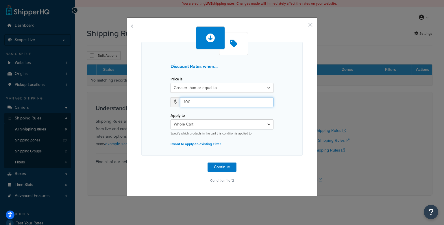
type input "100"
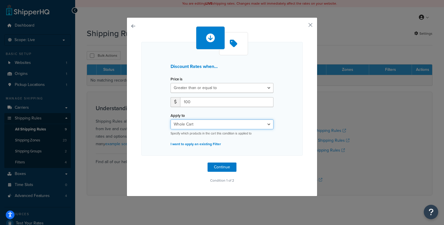
click at [207, 123] on select "Whole Cart Everything in Shipping Group Everything at Origin Each Item within S…" at bounding box center [221, 124] width 103 height 10
click at [170, 119] on select "Whole Cart Everything in Shipping Group Everything at Origin Each Item within S…" at bounding box center [221, 124] width 103 height 10
click at [267, 123] on select "Whole Cart Everything in Shipping Group Everything at Origin Each Item within S…" at bounding box center [221, 124] width 103 height 10
click at [170, 119] on select "Whole Cart Everything in Shipping Group Everything at Origin Each Item within S…" at bounding box center [221, 124] width 103 height 10
click at [208, 167] on button "Continue" at bounding box center [221, 166] width 29 height 9
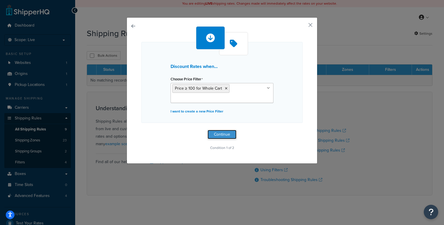
click at [220, 135] on button "Continue" at bounding box center [221, 134] width 29 height 9
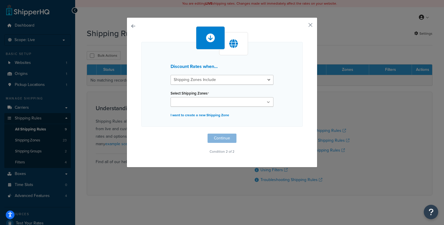
click at [211, 85] on div "Discount Rates when... Shipping Zones Include Shipping Zones Do Not Include Sel…" at bounding box center [221, 84] width 161 height 85
click at [211, 79] on select "Shipping Zones Include Shipping Zones Do Not Include" at bounding box center [221, 80] width 103 height 10
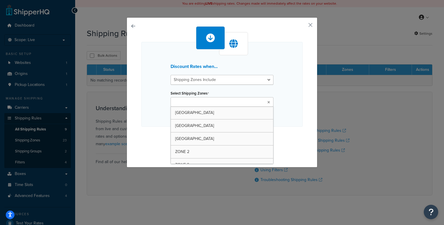
click at [208, 102] on input "Select Shipping Zones" at bounding box center [197, 102] width 51 height 6
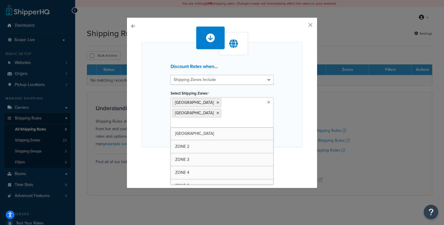
click at [297, 115] on div "Discount Rates when... Shipping Zones Include Shipping Zones Do Not Include Sel…" at bounding box center [221, 94] width 161 height 105
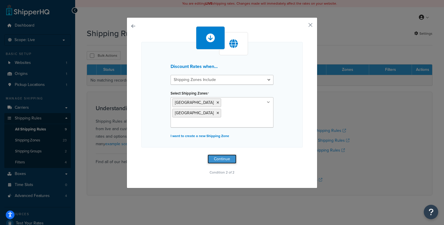
click at [227, 154] on button "Continue" at bounding box center [221, 158] width 29 height 9
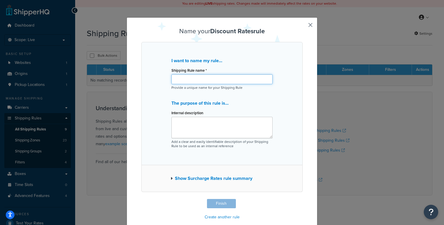
click at [205, 82] on input "Shipping Rule name *" at bounding box center [221, 79] width 101 height 10
type input "-25% for ON/QC for $100+"
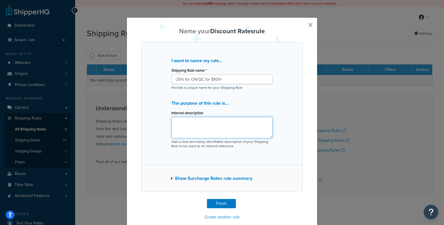
click at [209, 127] on textarea "Internal description" at bounding box center [221, 127] width 101 height 21
type textarea "Temporarily reduce any orders above 100$"
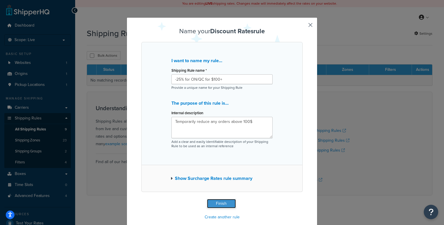
click at [213, 204] on button "Finish" at bounding box center [221, 203] width 29 height 9
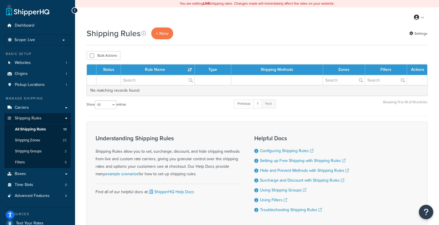
click at [148, 62] on div "Shipping Rules + New Settings Bulk Actions Duplicate Delete Contact Us Send Us …" at bounding box center [257, 136] width 364 height 218
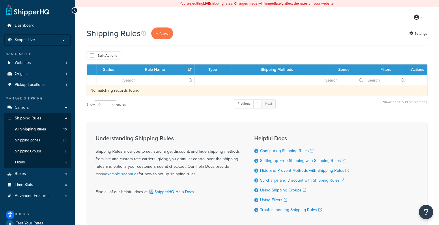
click at [129, 90] on td "No matching records found" at bounding box center [257, 90] width 341 height 11
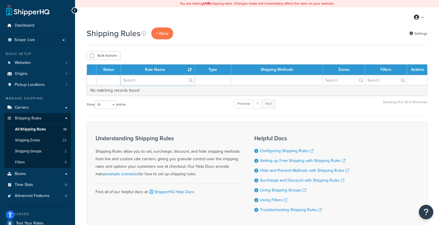
click at [141, 78] on input "text" at bounding box center [158, 80] width 74 height 10
type input "25%"
click at [191, 82] on label "25%" at bounding box center [158, 80] width 74 height 10
click at [191, 82] on input "25%" at bounding box center [158, 80] width 74 height 10
click at [191, 81] on label "25%" at bounding box center [158, 80] width 74 height 10
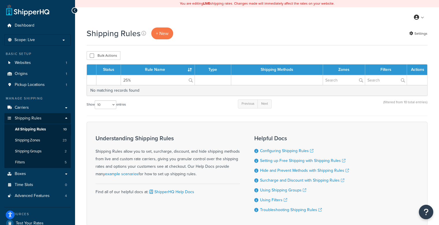
click at [191, 81] on input "25%" at bounding box center [158, 80] width 74 height 10
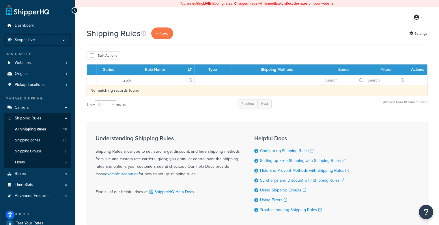
drag, startPoint x: 191, startPoint y: 81, endPoint x: 198, endPoint y: 91, distance: 12.9
click at [191, 81] on label "25%" at bounding box center [158, 80] width 74 height 10
click at [191, 81] on input "25%" at bounding box center [158, 80] width 74 height 10
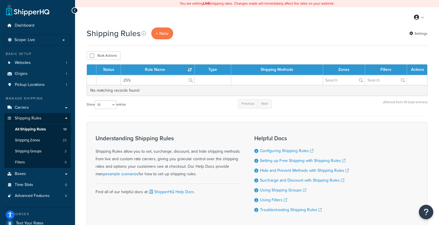
click at [196, 100] on div "Show 10 15 25 50 100 1000 entries Previous Next (filtered from 10 total entries)" at bounding box center [257, 107] width 341 height 17
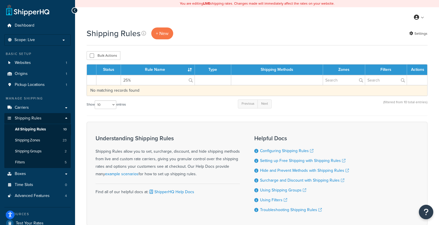
click at [173, 92] on td "No matching records found" at bounding box center [257, 90] width 341 height 11
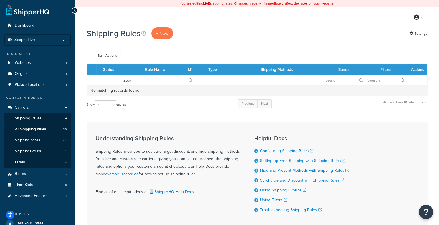
drag, startPoint x: 173, startPoint y: 92, endPoint x: 152, endPoint y: 109, distance: 27.5
click at [152, 109] on div "Show 10 15 25 50 100 1000 entries Previous Next (filtered from 10 total entries)" at bounding box center [257, 107] width 341 height 17
click at [107, 106] on select "10 15 25 50 100 1000" at bounding box center [106, 104] width 22 height 9
click at [95, 100] on select "10 15 25 50 100 1000" at bounding box center [106, 104] width 22 height 9
click at [268, 107] on link "Next" at bounding box center [265, 103] width 14 height 9
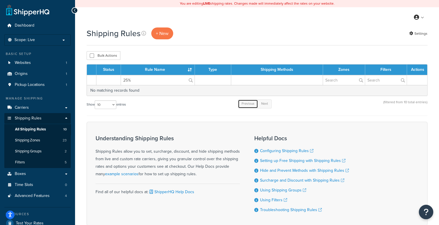
click at [252, 105] on link "Previous" at bounding box center [248, 103] width 20 height 9
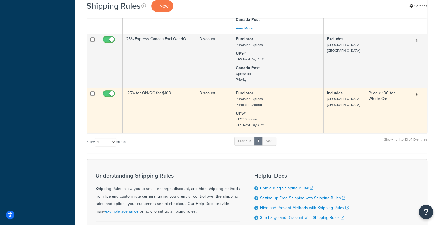
scroll to position [297, 0]
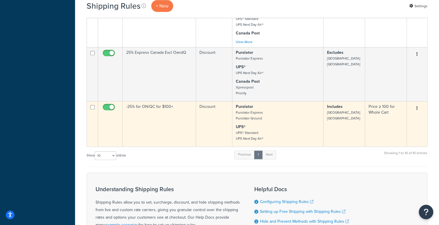
click at [107, 107] on input "checkbox" at bounding box center [110, 108] width 16 height 7
checkbox input "false"
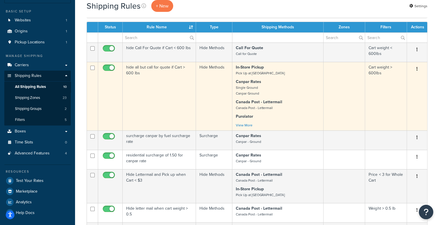
scroll to position [75, 0]
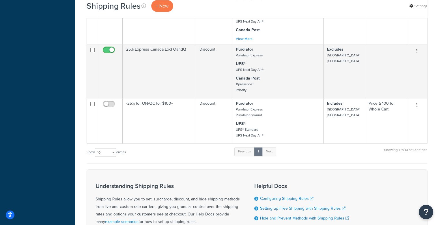
scroll to position [302, 0]
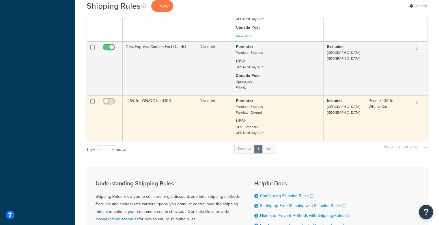
click at [113, 100] on input "checkbox" at bounding box center [110, 102] width 16 height 7
checkbox input "true"
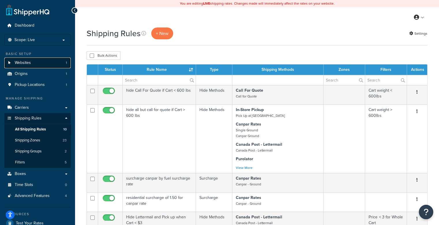
click at [28, 63] on span "Websites" at bounding box center [23, 62] width 16 height 5
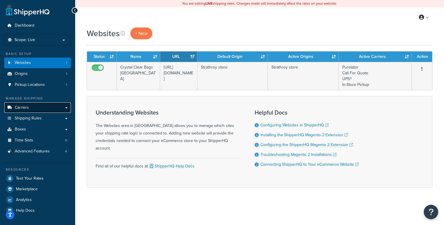
click at [32, 108] on link "Carriers" at bounding box center [37, 107] width 66 height 11
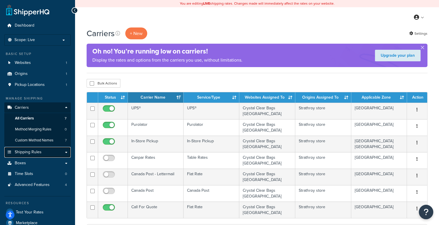
click at [32, 155] on span "Shipping Rules" at bounding box center [28, 152] width 27 height 5
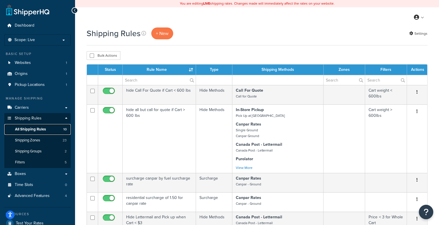
click at [46, 129] on span "All Shipping Rules" at bounding box center [30, 129] width 31 height 5
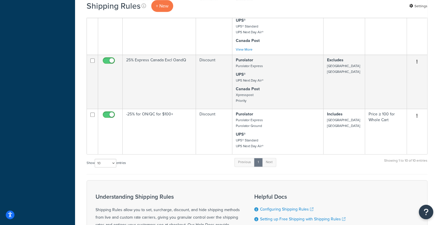
scroll to position [289, 0]
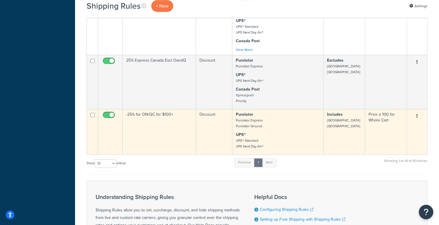
click at [417, 115] on icon "button" at bounding box center [417, 116] width 1 height 4
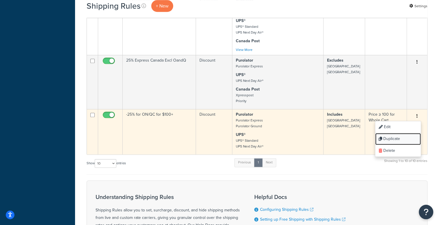
click at [405, 137] on link "Duplicate" at bounding box center [399, 139] width 46 height 12
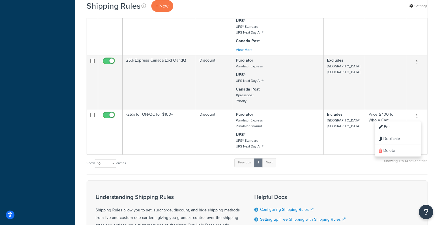
click at [357, 167] on div "Show 10 15 25 50 100 1000 entries Previous 1 Next Showing 1 to 10 of 10 entries" at bounding box center [257, 165] width 341 height 17
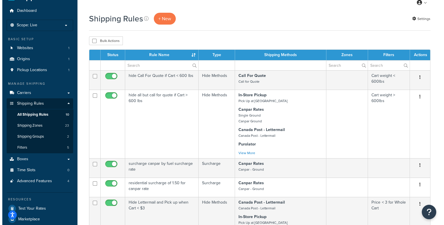
scroll to position [0, 0]
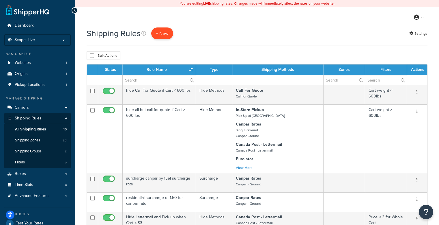
click at [159, 34] on p "+ New" at bounding box center [162, 33] width 22 height 12
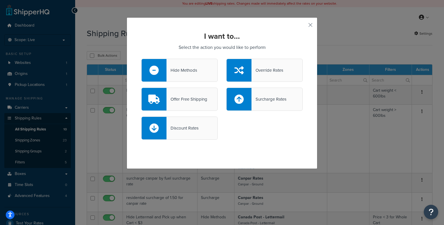
click at [182, 131] on div "Discount Rates" at bounding box center [182, 128] width 32 height 8
click at [0, 0] on input "Discount Rates" at bounding box center [0, 0] width 0 height 0
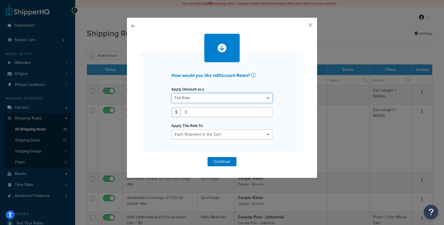
click at [194, 96] on select "Flat Rate Percentage Flat Rate & Percentage" at bounding box center [221, 98] width 101 height 10
select select "PERCENTAGE"
click at [171, 93] on select "Flat Rate Percentage Flat Rate & Percentage" at bounding box center [221, 98] width 101 height 10
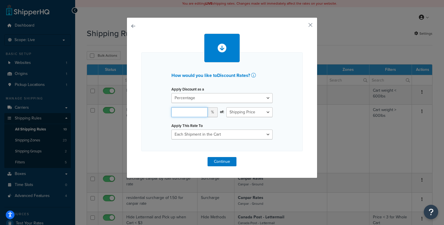
click at [193, 112] on input "number" at bounding box center [189, 112] width 36 height 10
type input "10"
click at [229, 138] on select "Each Shipment in the Cart Each Shipping Group in the Cart Each Item within a Sh…" at bounding box center [221, 134] width 101 height 10
click at [225, 159] on button "Continue" at bounding box center [221, 161] width 29 height 9
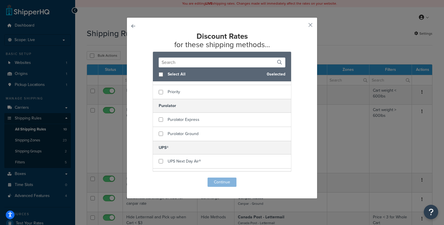
scroll to position [186, 0]
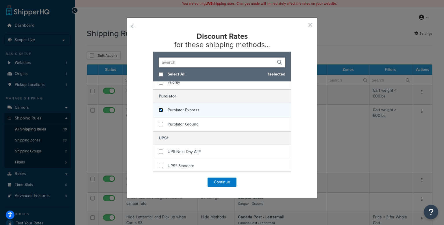
drag, startPoint x: 158, startPoint y: 109, endPoint x: 158, endPoint y: 122, distance: 12.7
click at [159, 109] on input "checkbox" at bounding box center [161, 110] width 4 height 4
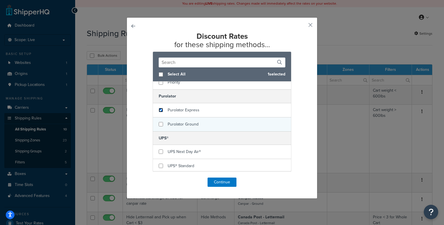
checkbox input "true"
click at [159, 122] on input "checkbox" at bounding box center [161, 124] width 4 height 4
checkbox input "true"
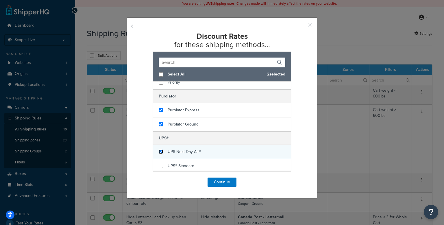
click at [159, 150] on input "checkbox" at bounding box center [161, 151] width 4 height 4
checkbox input "true"
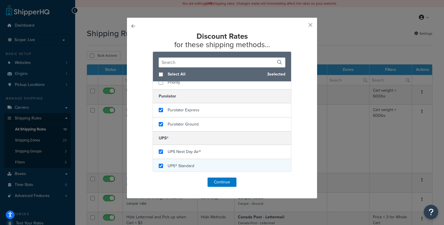
checkbox input "true"
click at [159, 168] on div "UPS® Standard" at bounding box center [222, 166] width 138 height 14
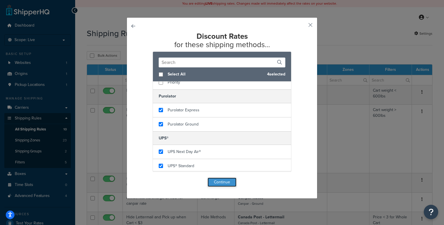
click at [223, 181] on button "Continue" at bounding box center [221, 181] width 29 height 9
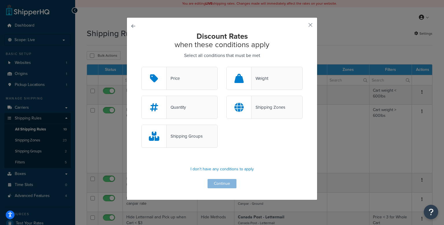
click at [258, 110] on div "Shipping Zones" at bounding box center [268, 107] width 34 height 8
click at [0, 0] on input "Shipping Zones" at bounding box center [0, 0] width 0 height 0
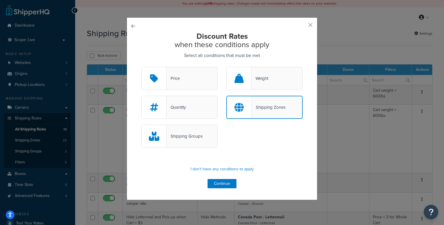
click at [167, 88] on div "Price" at bounding box center [179, 78] width 76 height 23
click at [0, 0] on input "Price" at bounding box center [0, 0] width 0 height 0
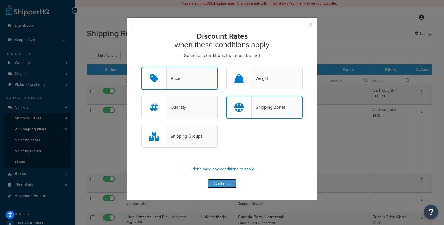
click at [211, 184] on button "Continue" at bounding box center [221, 183] width 29 height 9
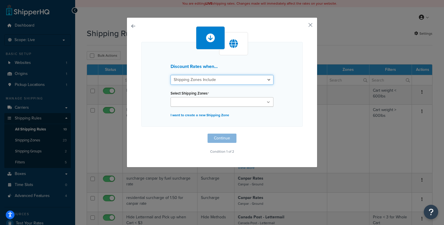
click at [208, 79] on select "Shipping Zones Include Shipping Zones Do Not Include" at bounding box center [221, 80] width 103 height 10
click at [170, 75] on select "Shipping Zones Include Shipping Zones Do Not Include" at bounding box center [221, 80] width 103 height 10
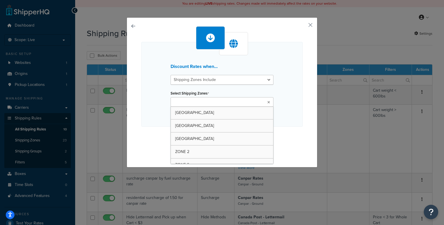
click at [207, 100] on input "Select Shipping Zones" at bounding box center [197, 102] width 51 height 6
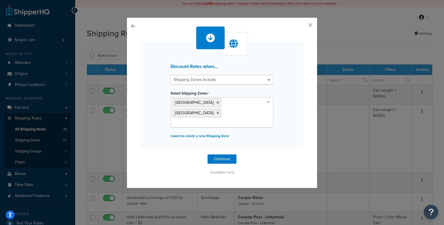
click at [290, 102] on div "Discount Rates when... Shipping Zones Include Shipping Zones Do Not Include Sel…" at bounding box center [221, 94] width 161 height 105
click at [225, 154] on button "Continue" at bounding box center [221, 158] width 29 height 9
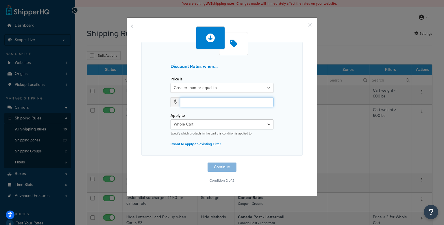
click at [200, 100] on input "number" at bounding box center [226, 102] width 93 height 10
click at [203, 87] on select "Greater than or equal to Between or equal to Less than or equal to" at bounding box center [221, 88] width 103 height 10
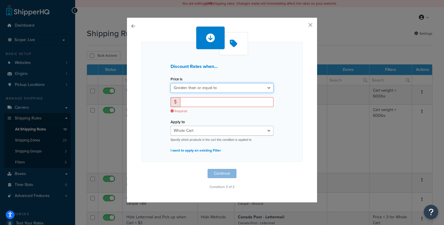
select select "BETWEEN"
click at [170, 83] on select "Greater than or equal to Between or equal to Less than or equal to" at bounding box center [221, 88] width 103 height 10
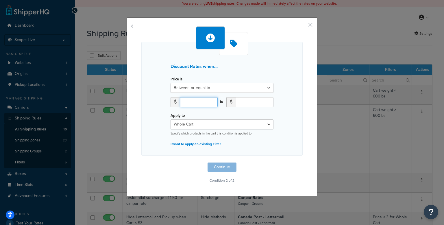
click at [201, 102] on input "number" at bounding box center [199, 102] width 38 height 10
type input "75"
type input "99"
click at [282, 109] on div "Discount Rates when... Price is Greater than or equal to Between or equal to Le…" at bounding box center [221, 99] width 161 height 114
click at [225, 165] on button "Continue" at bounding box center [221, 166] width 29 height 9
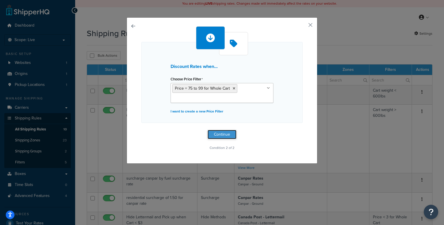
click at [214, 133] on button "Continue" at bounding box center [221, 134] width 29 height 9
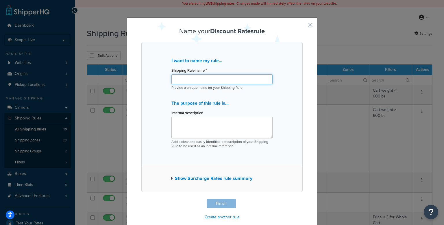
click at [211, 80] on input "Shipping Rule name *" at bounding box center [221, 79] width 101 height 10
type input "-10% ON/QC if $75-$99"
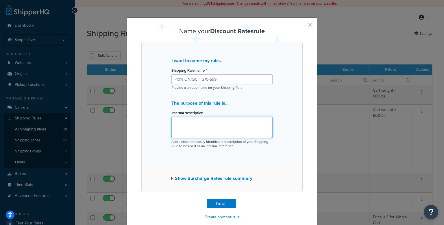
click at [204, 124] on textarea "Internal description" at bounding box center [221, 127] width 101 height 21
type textarea "Temporary discount while CP strike is happening for ON and QC for orders betwee…"
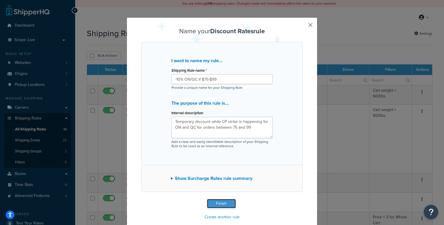
click at [226, 202] on button "Finish" at bounding box center [221, 203] width 29 height 9
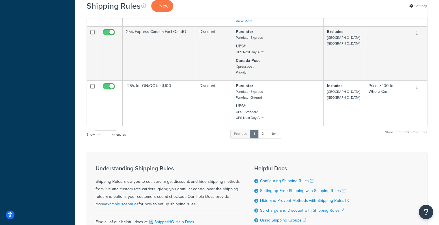
scroll to position [318, 0]
click at [264, 135] on link "2" at bounding box center [263, 133] width 10 height 9
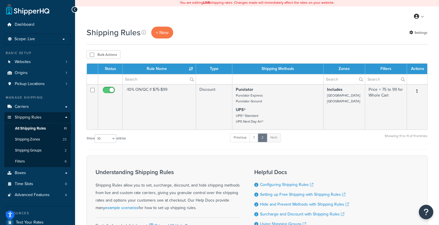
scroll to position [0, 0]
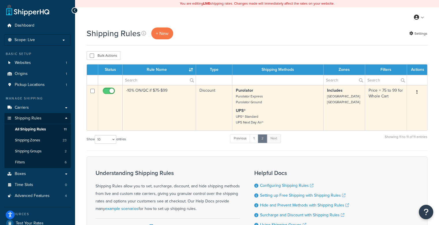
click at [106, 93] on input "checkbox" at bounding box center [110, 92] width 16 height 7
checkbox input "false"
click at [111, 91] on input "checkbox" at bounding box center [110, 92] width 16 height 7
checkbox input "true"
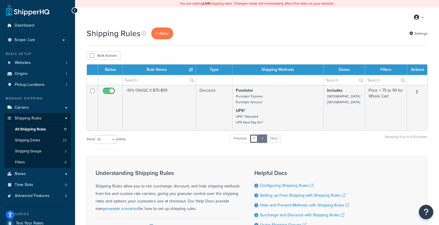
click at [256, 137] on link "1" at bounding box center [254, 138] width 9 height 9
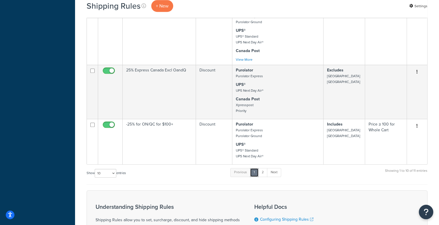
scroll to position [268, 0]
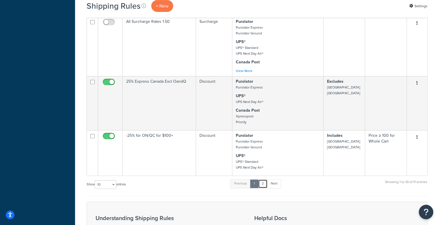
click at [265, 185] on link "2" at bounding box center [263, 183] width 10 height 9
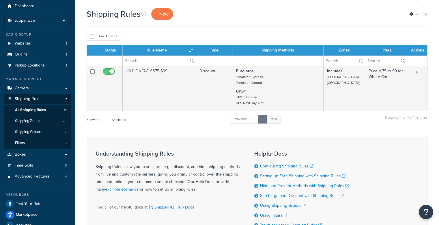
scroll to position [13, 0]
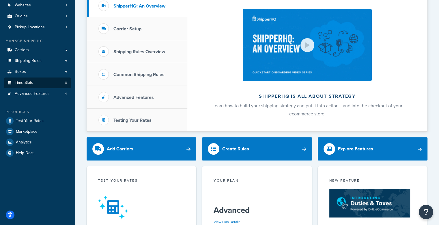
scroll to position [58, 0]
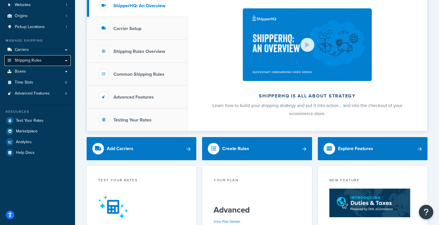
click at [54, 59] on link "Shipping Rules" at bounding box center [37, 60] width 66 height 11
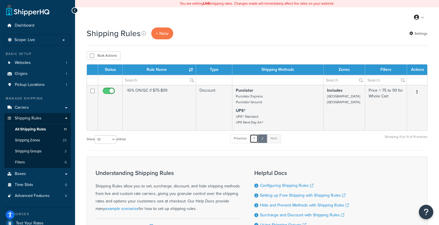
click at [254, 139] on link "1" at bounding box center [254, 138] width 9 height 9
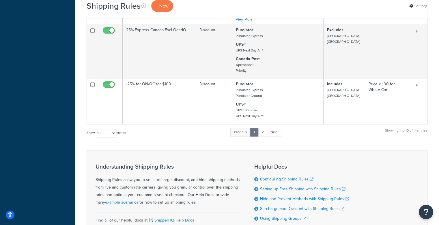
scroll to position [309, 0]
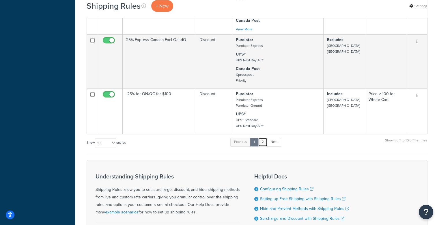
click at [266, 139] on link "2" at bounding box center [263, 141] width 10 height 9
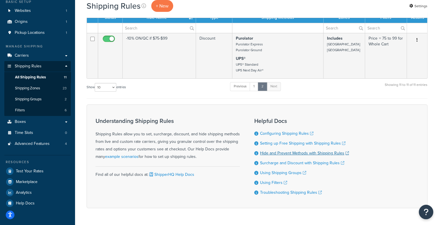
scroll to position [42, 0]
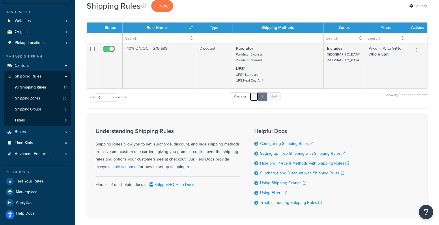
click at [256, 99] on link "1" at bounding box center [254, 96] width 9 height 9
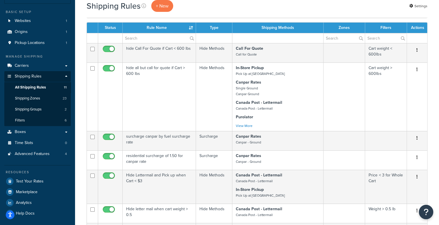
scroll to position [338, 0]
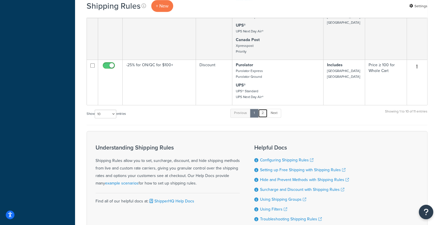
click at [263, 110] on link "2" at bounding box center [263, 113] width 10 height 9
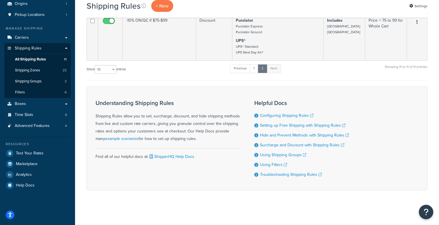
scroll to position [42, 0]
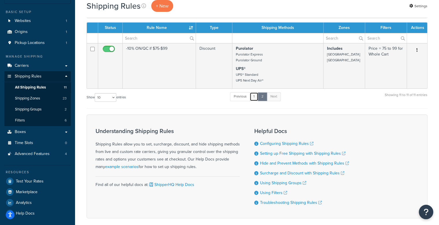
click at [255, 97] on link "1" at bounding box center [254, 96] width 9 height 9
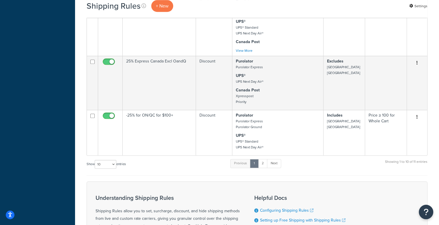
scroll to position [280, 0]
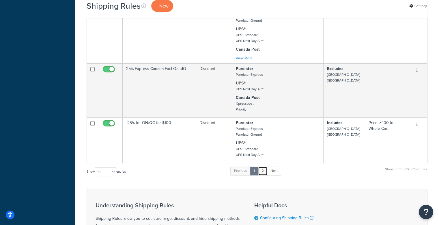
click at [265, 171] on link "2" at bounding box center [263, 170] width 10 height 9
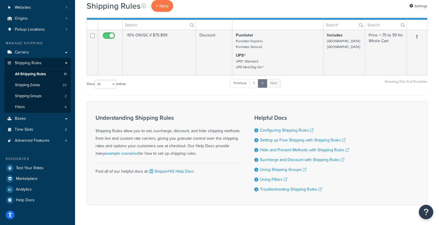
scroll to position [13, 0]
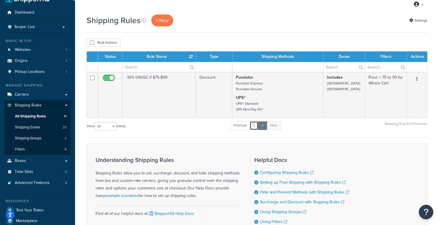
click at [254, 125] on link "1" at bounding box center [254, 125] width 9 height 9
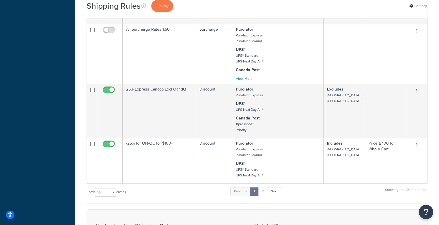
scroll to position [252, 0]
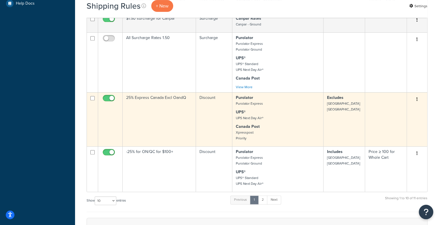
click at [419, 98] on button "button" at bounding box center [417, 99] width 8 height 9
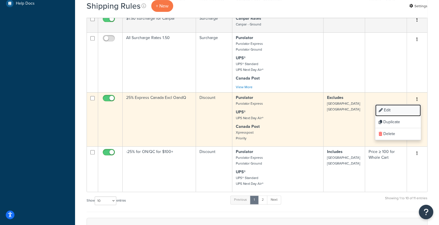
click at [397, 109] on link "Edit" at bounding box center [399, 110] width 46 height 12
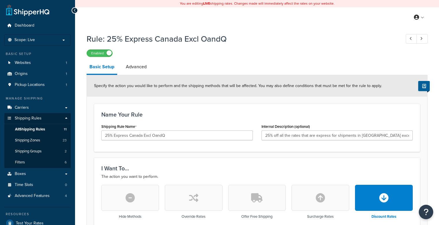
select select "PERCENTAGE"
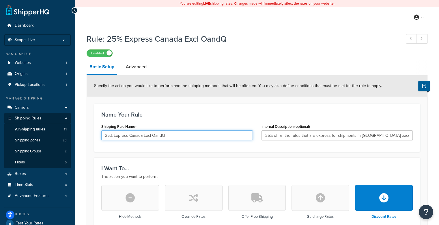
click at [105, 134] on input "25% Express Canada Excl OandQ" at bounding box center [177, 135] width 152 height 10
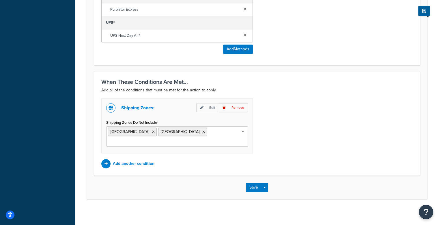
scroll to position [416, 0]
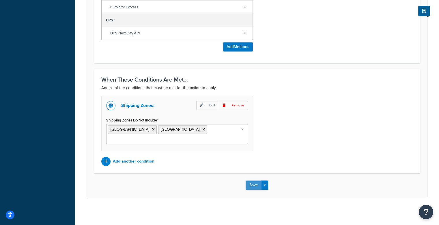
type input "-25% Express Canada Excl OandQ"
click at [254, 184] on button "Save" at bounding box center [254, 184] width 16 height 9
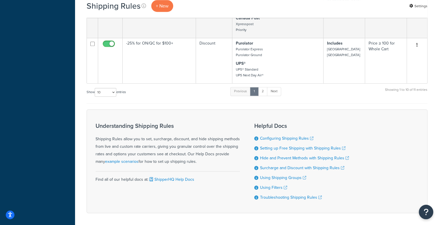
scroll to position [355, 0]
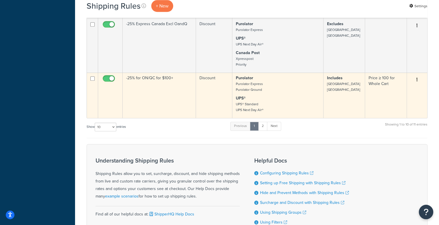
click at [417, 79] on button "button" at bounding box center [417, 79] width 8 height 9
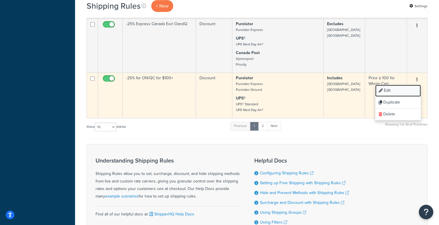
click at [408, 88] on link "Edit" at bounding box center [399, 91] width 46 height 12
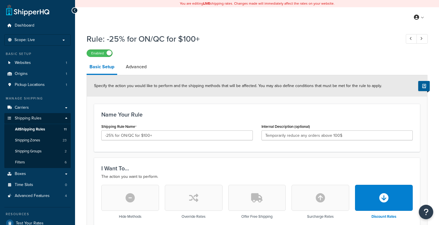
select select "PERCENTAGE"
click at [142, 69] on link "Advanced" at bounding box center [136, 67] width 27 height 14
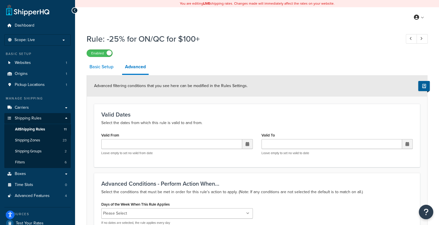
click at [103, 66] on link "Basic Setup" at bounding box center [102, 67] width 30 height 14
select select "PERCENTAGE"
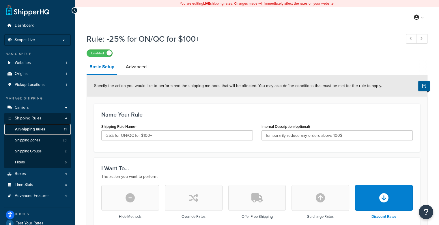
click at [46, 127] on link "All Shipping Rules 11" at bounding box center [37, 129] width 66 height 11
select select "PERCENTAGE"
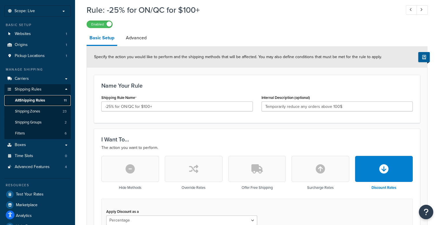
click at [26, 102] on span "All Shipping Rules" at bounding box center [30, 100] width 30 height 5
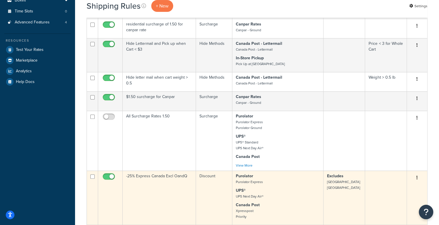
scroll to position [231, 0]
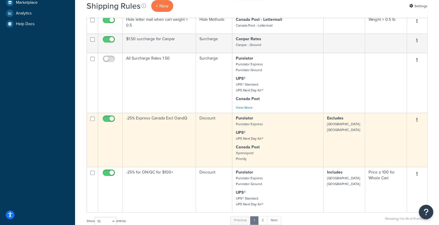
click at [417, 119] on icon "button" at bounding box center [417, 120] width 1 height 4
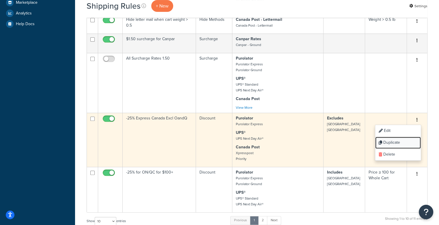
click at [394, 140] on link "Duplicate" at bounding box center [399, 143] width 46 height 12
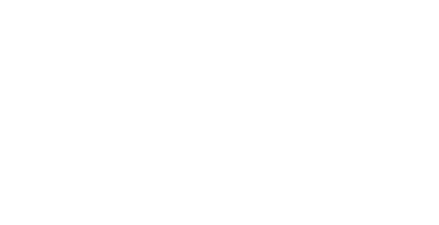
select select "PERCENTAGE"
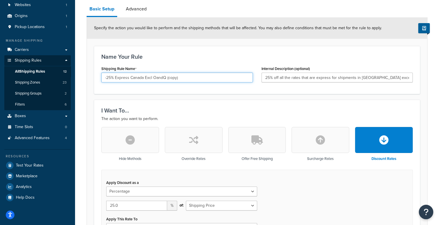
drag, startPoint x: 179, startPoint y: 77, endPoint x: 167, endPoint y: 77, distance: 11.6
click at [167, 77] on input "-25% Express Canada Excl OandQ (copy)" at bounding box center [177, 78] width 152 height 10
type input "-25% Express Canada Excl OandQ (Non-express)"
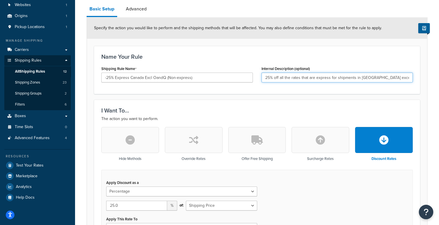
click at [317, 78] on input "25% off all the rates that are express for shipments in Canada except for Ontar…" at bounding box center [338, 78] width 152 height 10
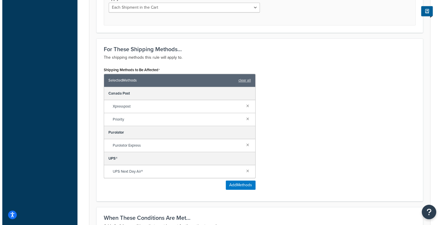
scroll to position [289, 0]
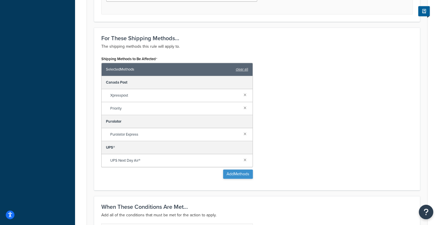
type input "25% off all the rates that are not express for shipments in [GEOGRAPHIC_DATA] e…"
click at [230, 174] on button "Add Methods" at bounding box center [238, 173] width 30 height 9
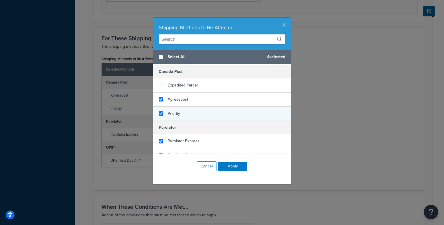
scroll to position [144, 0]
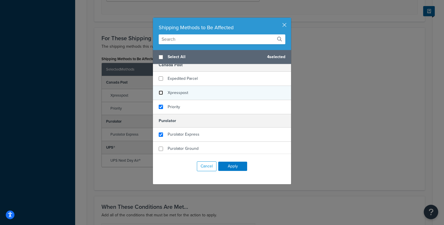
drag, startPoint x: 159, startPoint y: 93, endPoint x: 157, endPoint y: 103, distance: 10.9
click at [159, 93] on input "checkbox" at bounding box center [161, 92] width 4 height 4
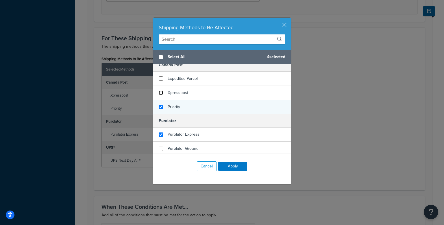
checkbox input "false"
click at [159, 105] on input "checkbox" at bounding box center [161, 107] width 4 height 4
checkbox input "false"
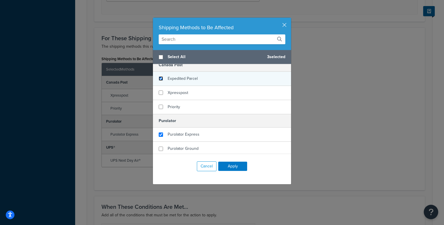
click at [159, 79] on input "checkbox" at bounding box center [161, 78] width 4 height 4
checkbox input "true"
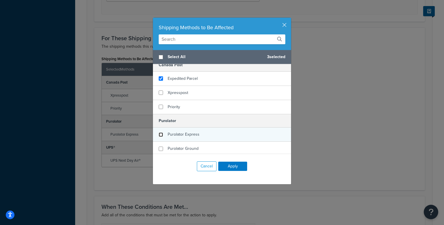
click at [160, 133] on input "checkbox" at bounding box center [161, 134] width 4 height 4
checkbox input "false"
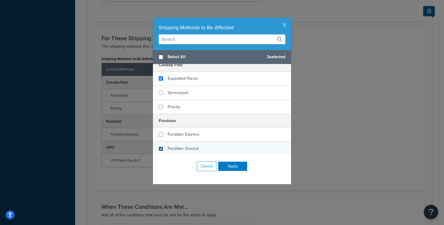
click at [159, 146] on input "checkbox" at bounding box center [161, 148] width 4 height 4
checkbox input "true"
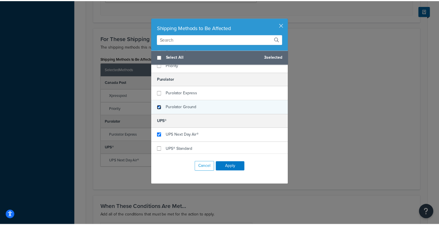
scroll to position [186, 0]
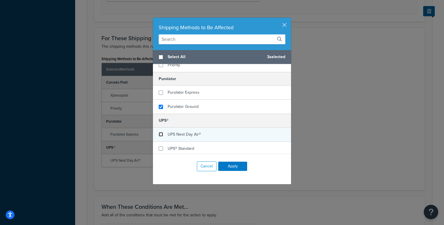
click at [159, 135] on input "checkbox" at bounding box center [161, 134] width 4 height 4
checkbox input "false"
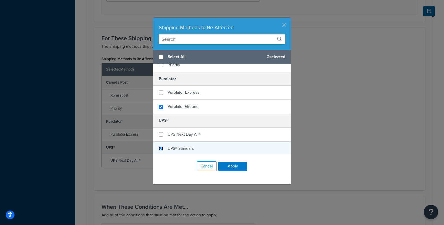
click at [159, 148] on input "checkbox" at bounding box center [161, 148] width 4 height 4
checkbox input "true"
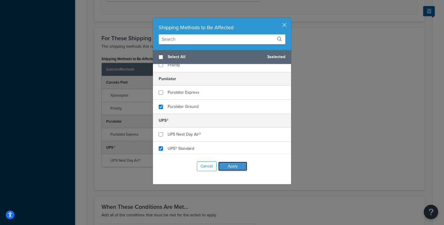
click at [230, 166] on button "Apply" at bounding box center [232, 165] width 29 height 9
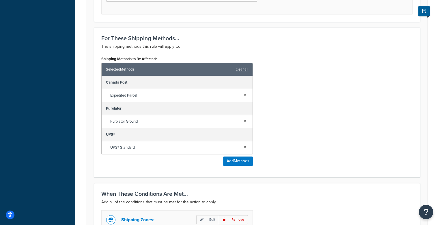
drag, startPoint x: 296, startPoint y: 159, endPoint x: 276, endPoint y: 163, distance: 20.5
click at [276, 163] on div "Shipping Methods to Be Affected Selected Methods clear all Canada Post Expedite…" at bounding box center [257, 112] width 320 height 115
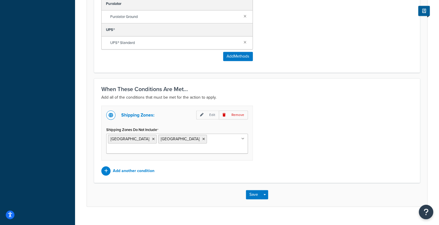
scroll to position [403, 0]
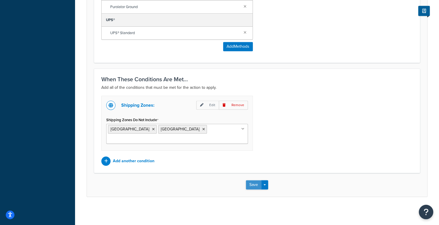
click at [258, 186] on button "Save" at bounding box center [254, 184] width 16 height 9
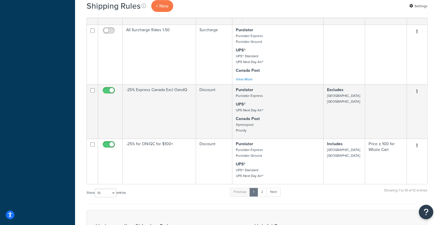
scroll to position [260, 0]
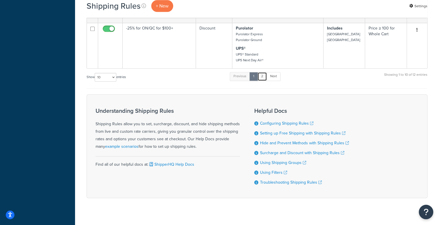
click at [264, 75] on link "2" at bounding box center [263, 76] width 10 height 9
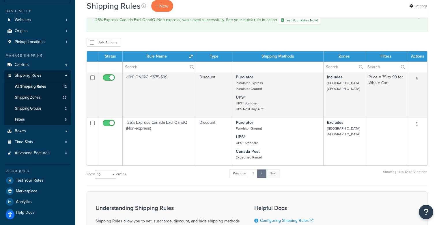
scroll to position [33, 0]
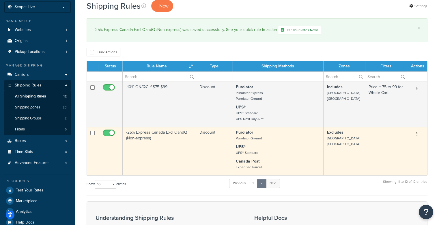
click at [417, 135] on icon "button" at bounding box center [417, 134] width 1 height 4
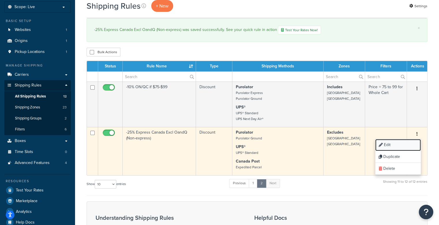
click at [386, 145] on link "Edit" at bounding box center [399, 145] width 46 height 12
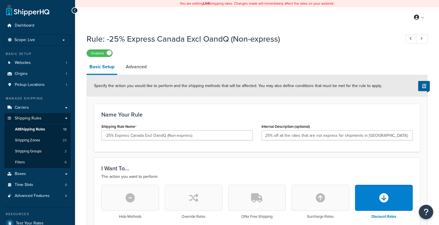
select select "PERCENTAGE"
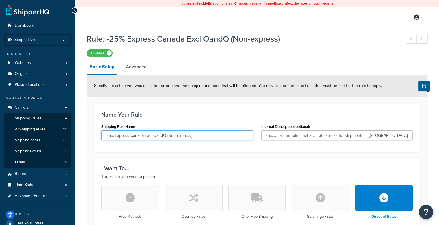
drag, startPoint x: 190, startPoint y: 136, endPoint x: 169, endPoint y: 137, distance: 21.7
click at [169, 137] on input "-25% Express Canada Excl OandQ (Non-express)" at bounding box center [177, 135] width 152 height 10
drag, startPoint x: 128, startPoint y: 135, endPoint x: 116, endPoint y: 135, distance: 12.7
click at [116, 135] on input "-25% Express Canada Excl OandQ ()" at bounding box center [177, 135] width 152 height 10
paste input "Non-e"
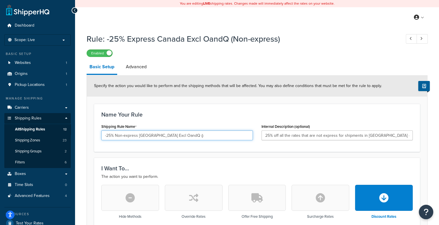
click at [176, 136] on input "-25% Non-express Canada Excl OandQ ()" at bounding box center [177, 135] width 152 height 10
click at [178, 135] on input "-25% Non-express Canada Excl OandQ ()" at bounding box center [177, 135] width 152 height 10
click at [164, 135] on input "-25% Non-express Canada Excl OandQ" at bounding box center [177, 135] width 152 height 10
click at [200, 137] on input "-25% Non-express [GEOGRAPHIC_DATA] Excl ONandQ" at bounding box center [177, 135] width 152 height 10
type input "-25% Non-express [GEOGRAPHIC_DATA] Excl ONandQ"
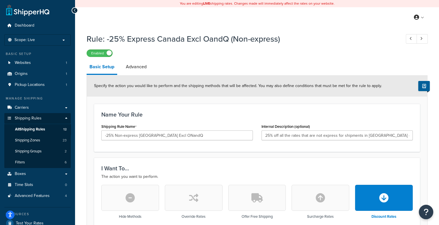
click at [203, 122] on div "Shipping Rule Name -25% Non-express Canada Excl ONandQ" at bounding box center [177, 131] width 152 height 18
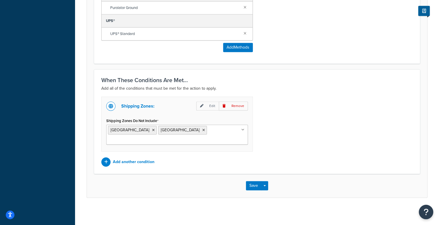
scroll to position [403, 0]
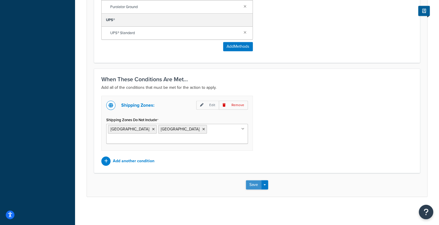
click at [250, 184] on button "Save" at bounding box center [254, 184] width 16 height 9
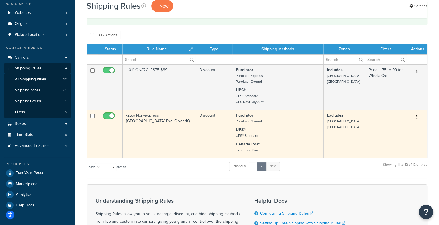
scroll to position [58, 0]
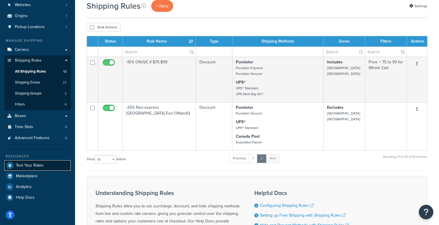
click at [38, 167] on span "Test Your Rates" at bounding box center [30, 165] width 28 height 5
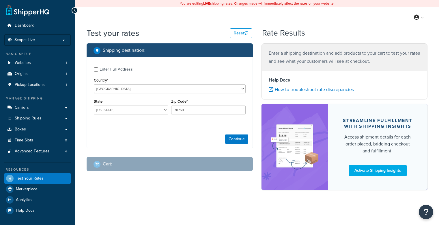
select select "[GEOGRAPHIC_DATA]"
click at [134, 89] on select "[GEOGRAPHIC_DATA] [GEOGRAPHIC_DATA] [GEOGRAPHIC_DATA] [GEOGRAPHIC_DATA] [GEOGRA…" at bounding box center [170, 88] width 152 height 9
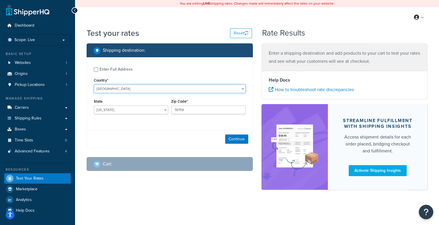
select select "CA"
click at [94, 85] on select "[GEOGRAPHIC_DATA] [GEOGRAPHIC_DATA] [GEOGRAPHIC_DATA] [GEOGRAPHIC_DATA] [GEOGRA…" at bounding box center [170, 88] width 152 height 9
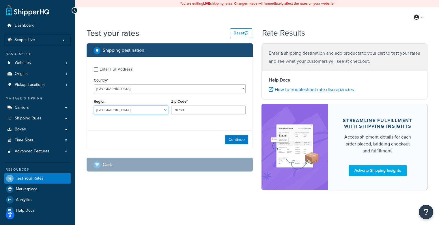
click at [133, 113] on select "[GEOGRAPHIC_DATA] [GEOGRAPHIC_DATA] [GEOGRAPHIC_DATA] [GEOGRAPHIC_DATA] [GEOGRA…" at bounding box center [131, 109] width 75 height 9
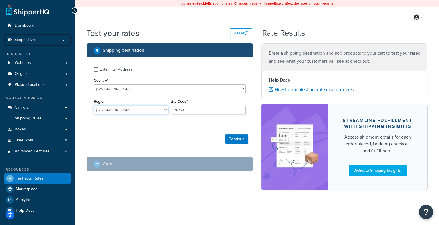
select select "BC"
click at [94, 106] on select "[GEOGRAPHIC_DATA] [GEOGRAPHIC_DATA] [GEOGRAPHIC_DATA] [GEOGRAPHIC_DATA] [GEOGRA…" at bounding box center [131, 109] width 75 height 9
click at [185, 109] on input "78759" at bounding box center [208, 109] width 75 height 9
type input "V5Y 1P4"
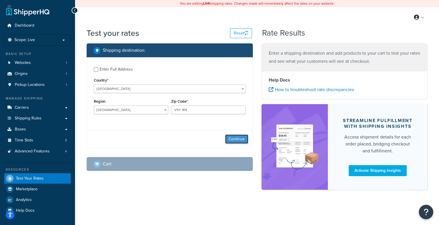
click at [239, 140] on button "Continue" at bounding box center [236, 138] width 23 height 9
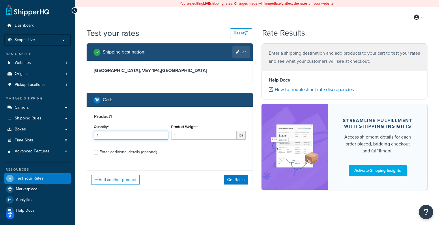
click at [145, 136] on input "1" at bounding box center [131, 135] width 75 height 9
drag, startPoint x: 108, startPoint y: 135, endPoint x: 80, endPoint y: 131, distance: 28.1
click at [81, 133] on div "Test your rates Reset Rate Results Shipping destination : Edit [GEOGRAPHIC_DATA…" at bounding box center [257, 119] width 364 height 185
type input "2500"
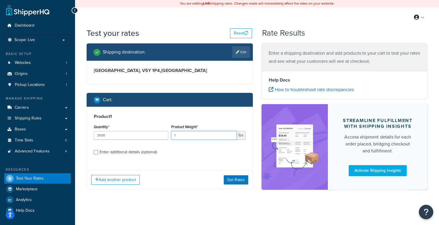
click at [195, 134] on input "1" at bounding box center [204, 135] width 66 height 9
type input "0.0004"
click at [232, 179] on button "Get Rates" at bounding box center [236, 179] width 25 height 9
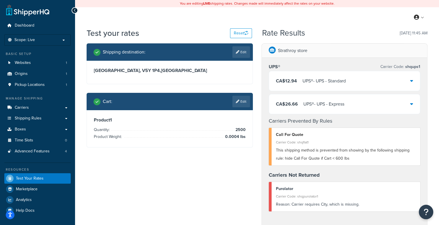
click at [366, 83] on div "CA$12.94 UPS® - UPS - Standard" at bounding box center [344, 81] width 151 height 20
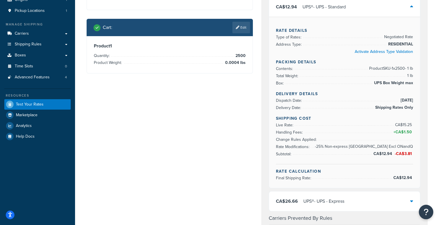
scroll to position [87, 0]
